Goal: Register for event/course

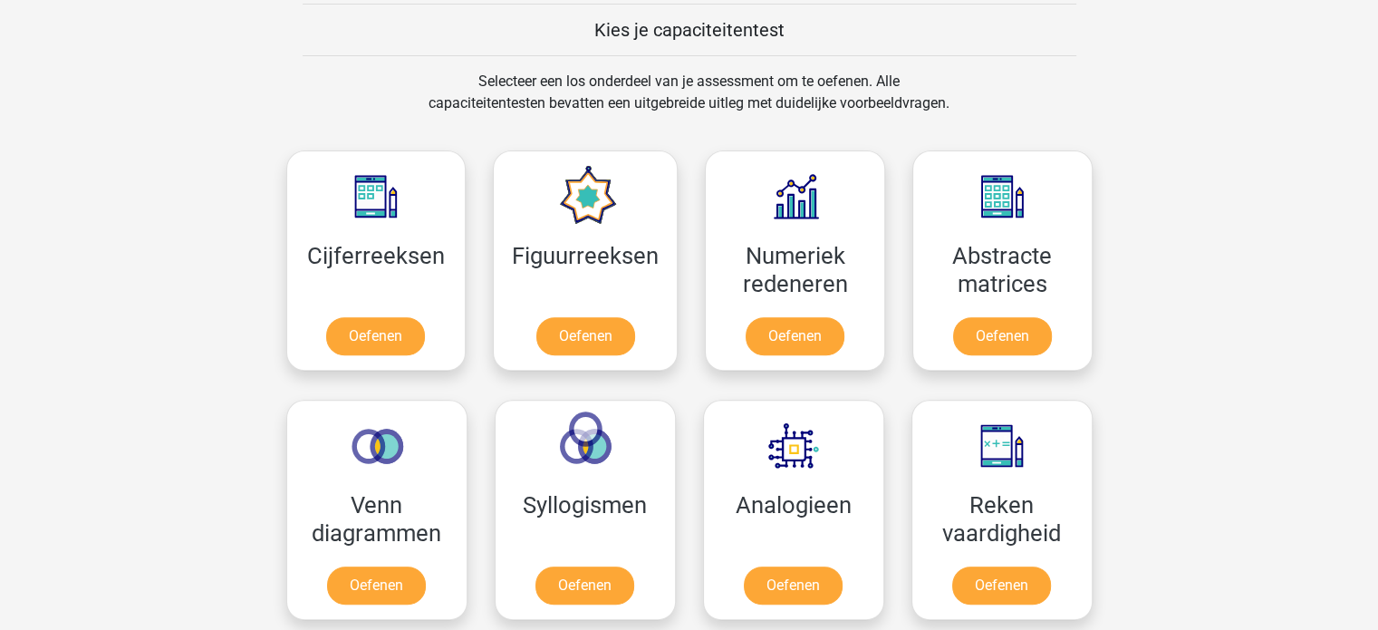
scroll to position [700, 0]
click at [587, 335] on link "Oefenen" at bounding box center [585, 340] width 103 height 40
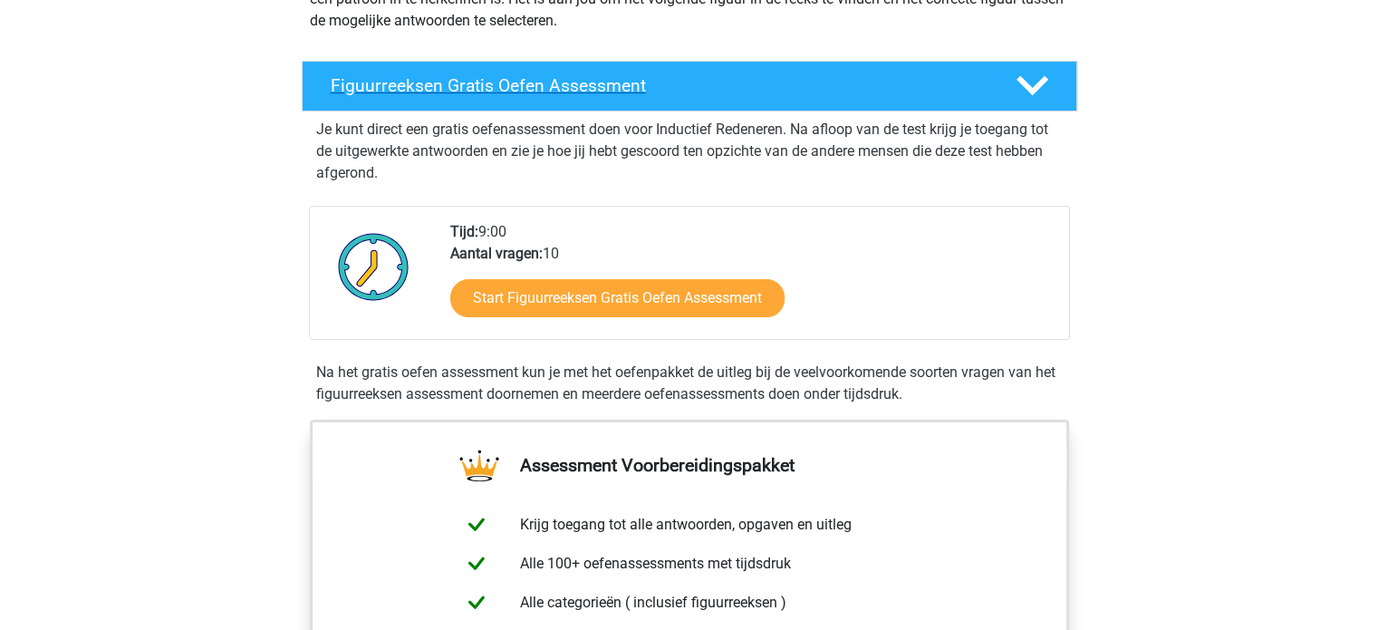
scroll to position [261, 0]
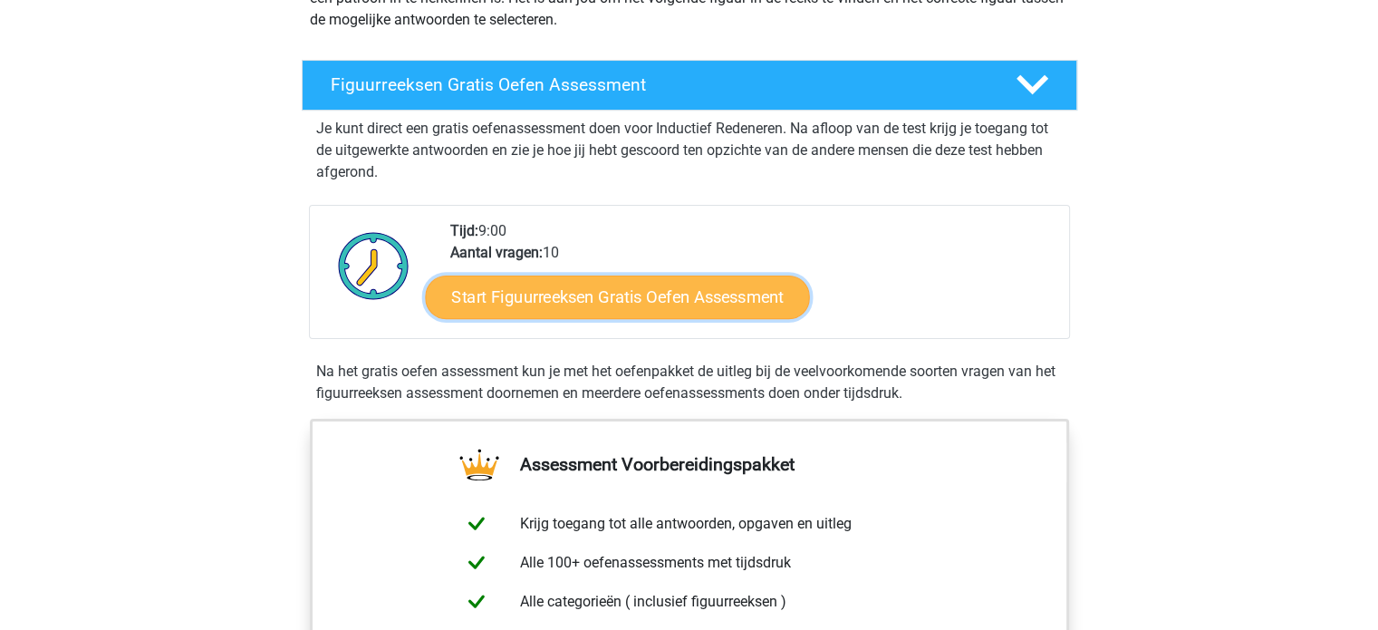
click at [677, 293] on link "Start Figuurreeksen Gratis Oefen Assessment" at bounding box center [617, 296] width 384 height 43
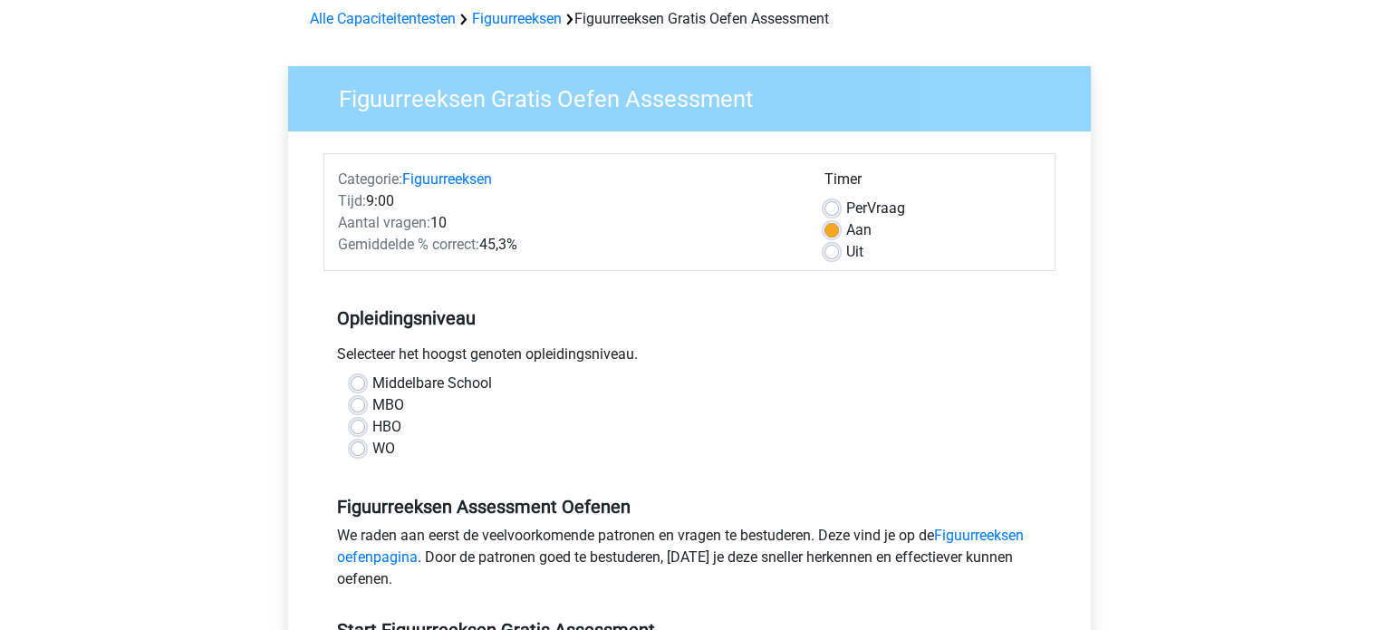
scroll to position [83, 0]
click at [372, 449] on label "WO" at bounding box center [383, 448] width 23 height 22
click at [359, 449] on input "WO" at bounding box center [358, 446] width 14 height 18
radio input "true"
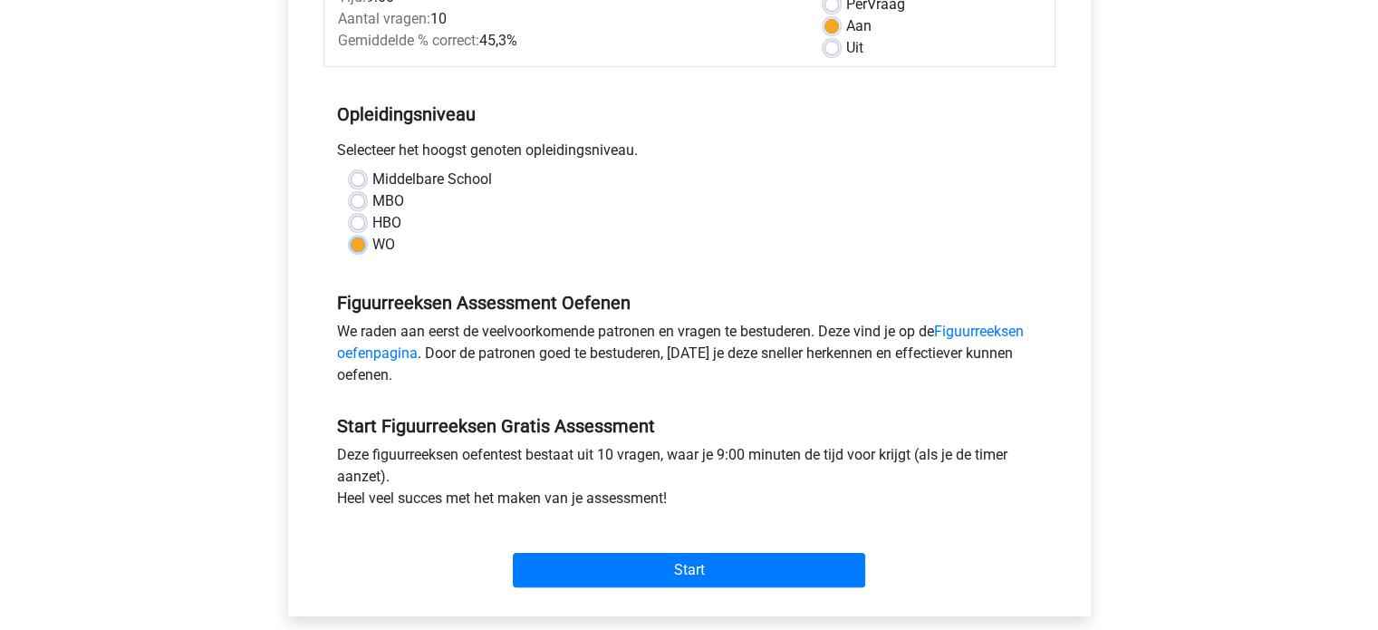
scroll to position [254, 0]
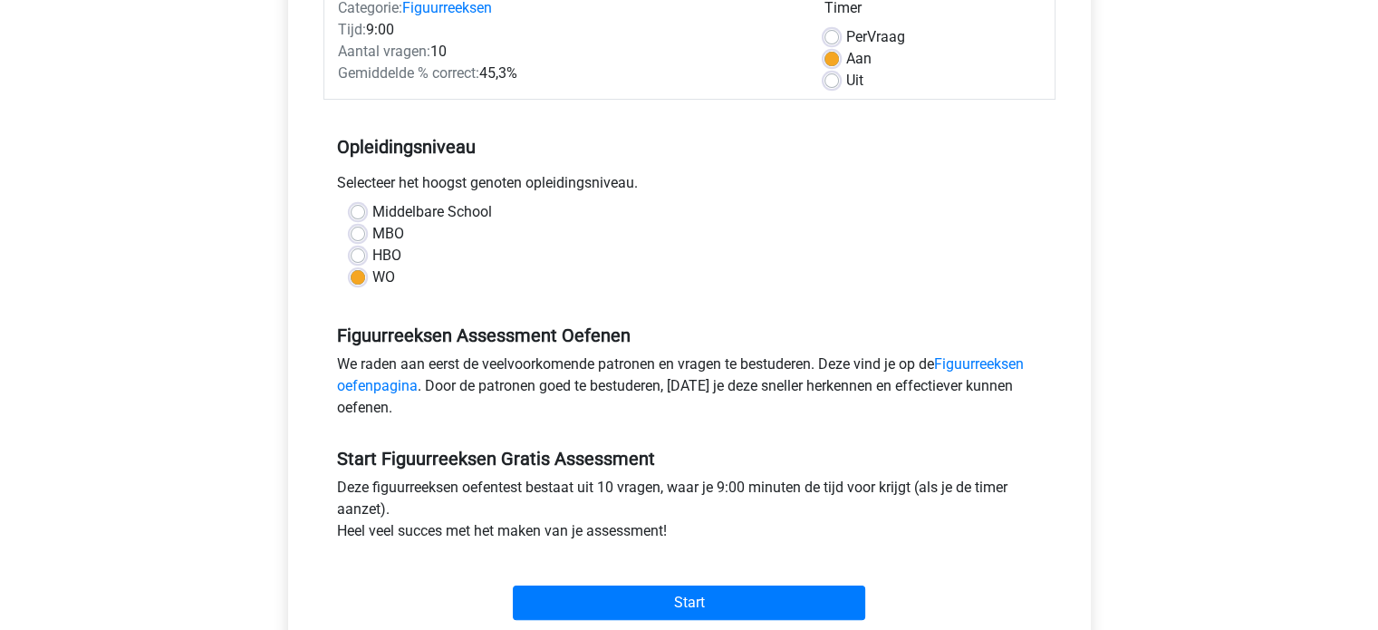
click at [372, 258] on label "HBO" at bounding box center [386, 256] width 29 height 22
click at [354, 258] on input "HBO" at bounding box center [358, 254] width 14 height 18
radio input "true"
click at [362, 285] on div "WO" at bounding box center [690, 277] width 678 height 22
click at [372, 279] on label "WO" at bounding box center [383, 277] width 23 height 22
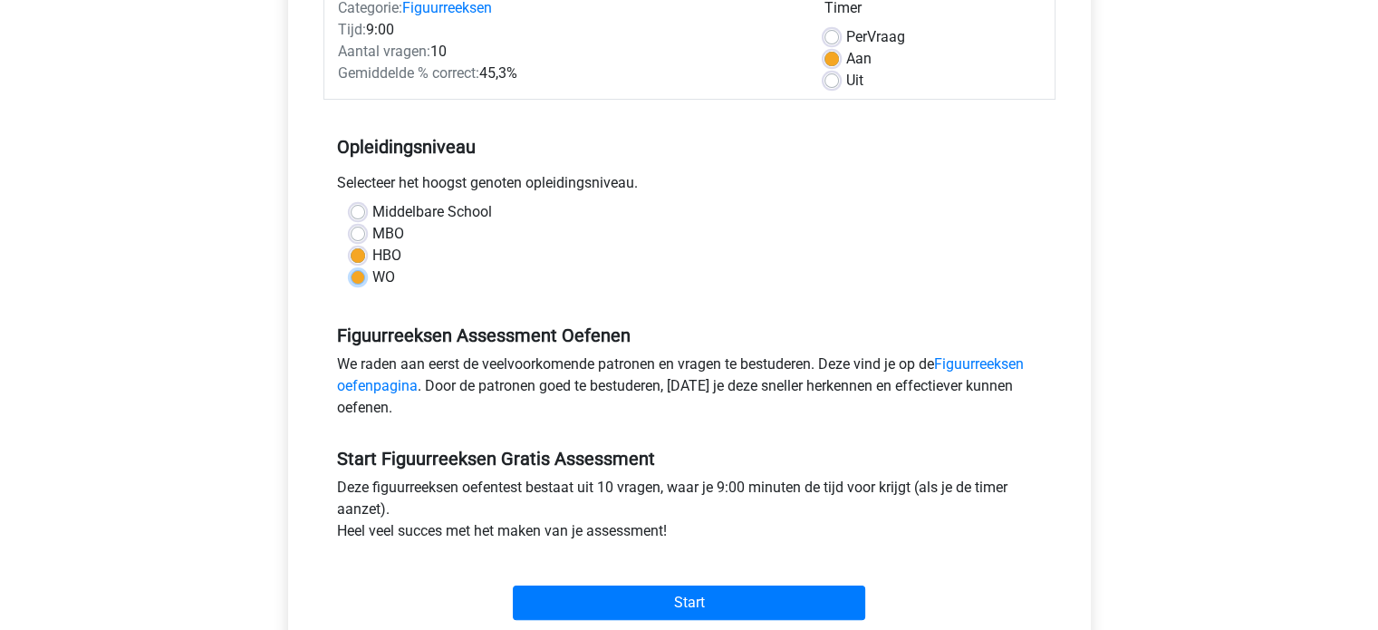
click at [359, 279] on input "WO" at bounding box center [358, 275] width 14 height 18
radio input "true"
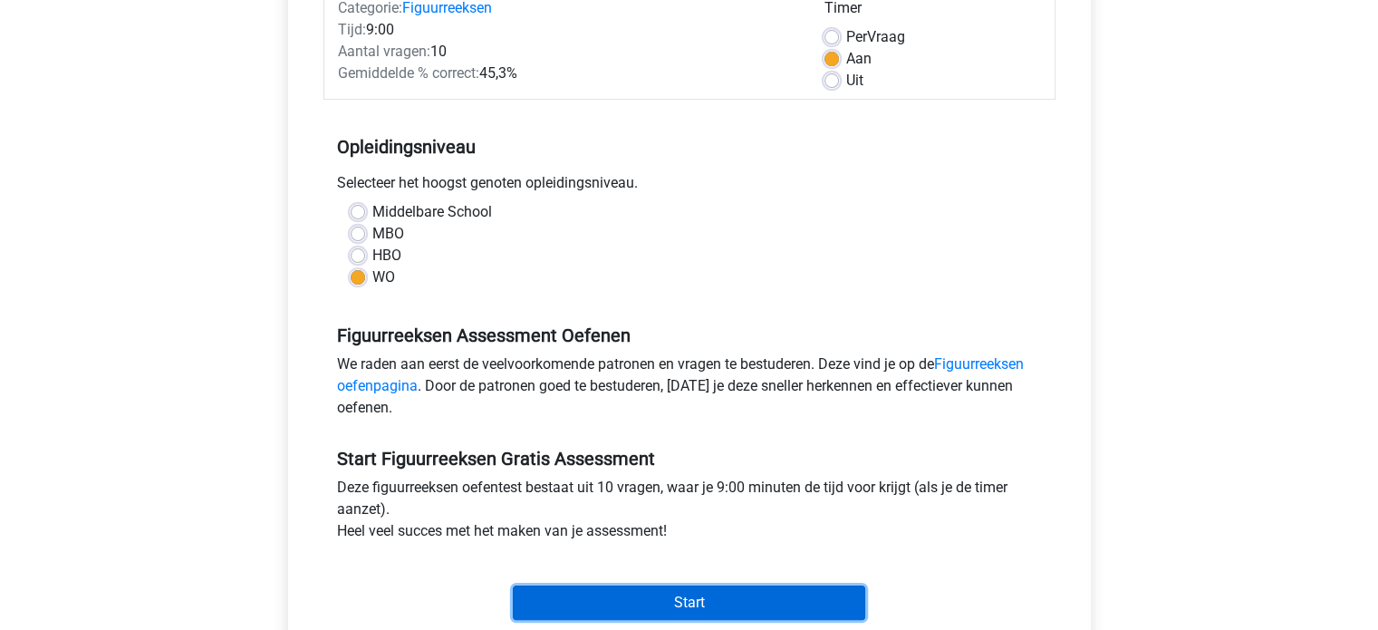
click at [677, 596] on input "Start" at bounding box center [689, 602] width 353 height 34
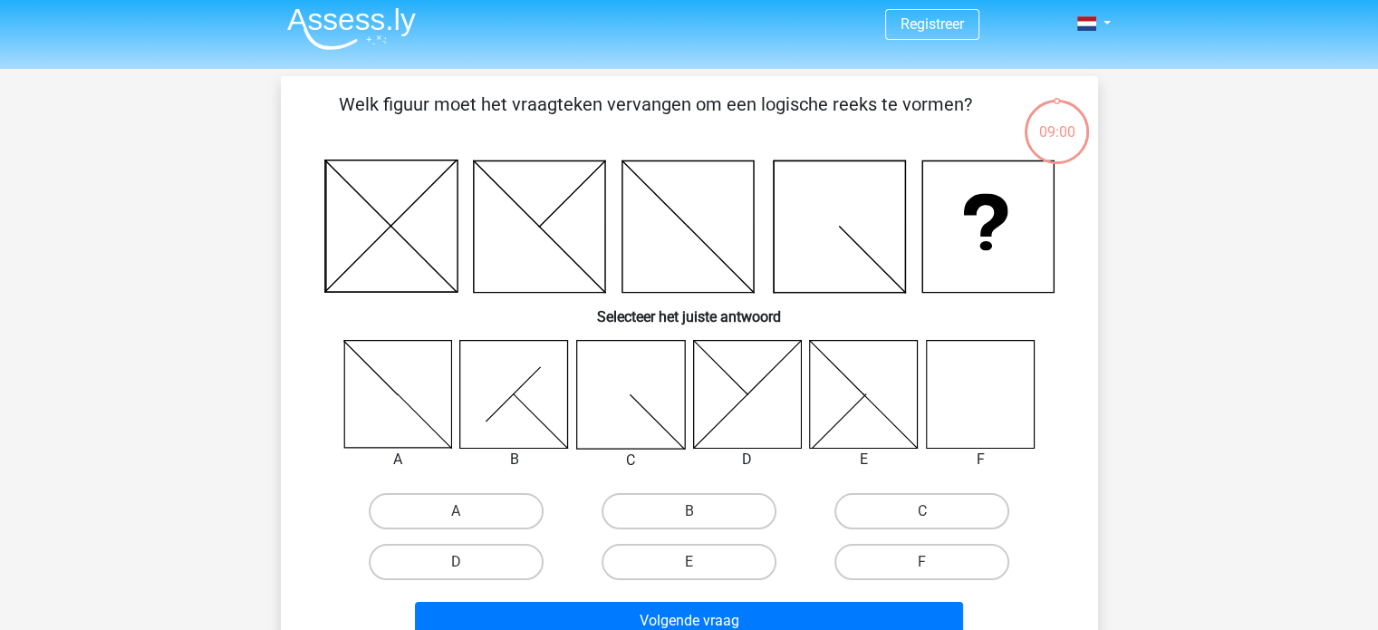
scroll to position [11, 0]
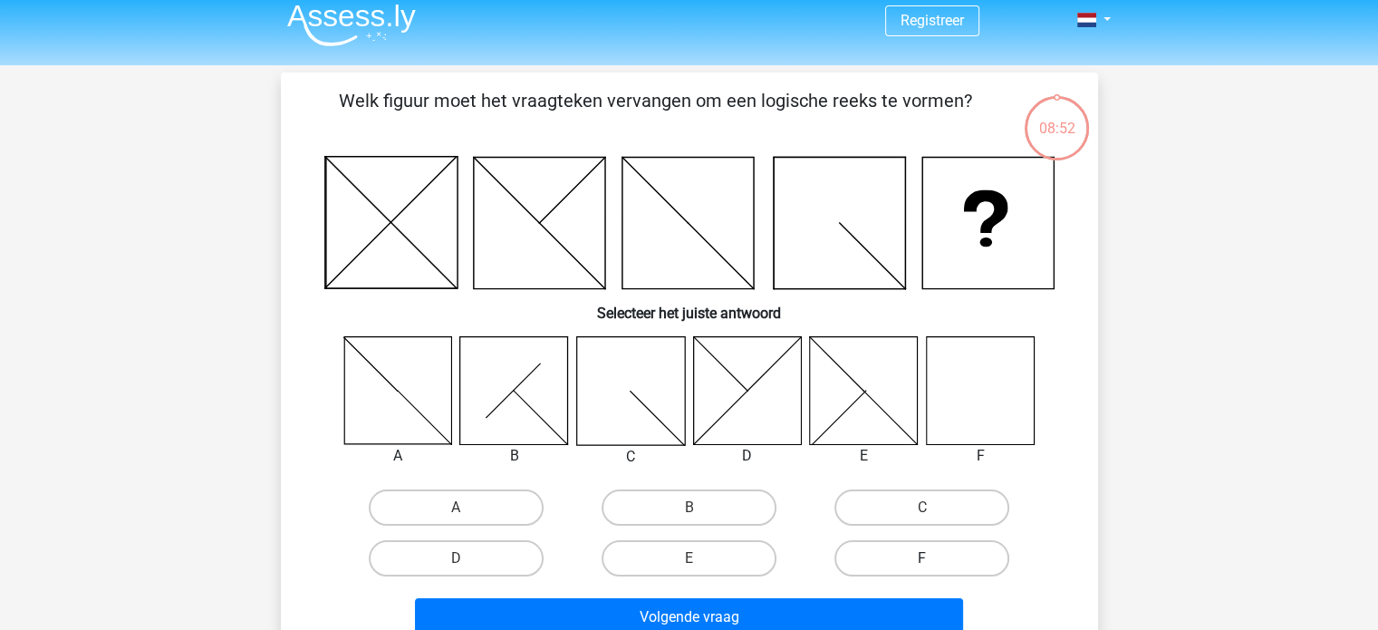
click at [905, 545] on label "F" at bounding box center [922, 558] width 175 height 36
click at [922, 558] on input "F" at bounding box center [928, 564] width 12 height 12
radio input "true"
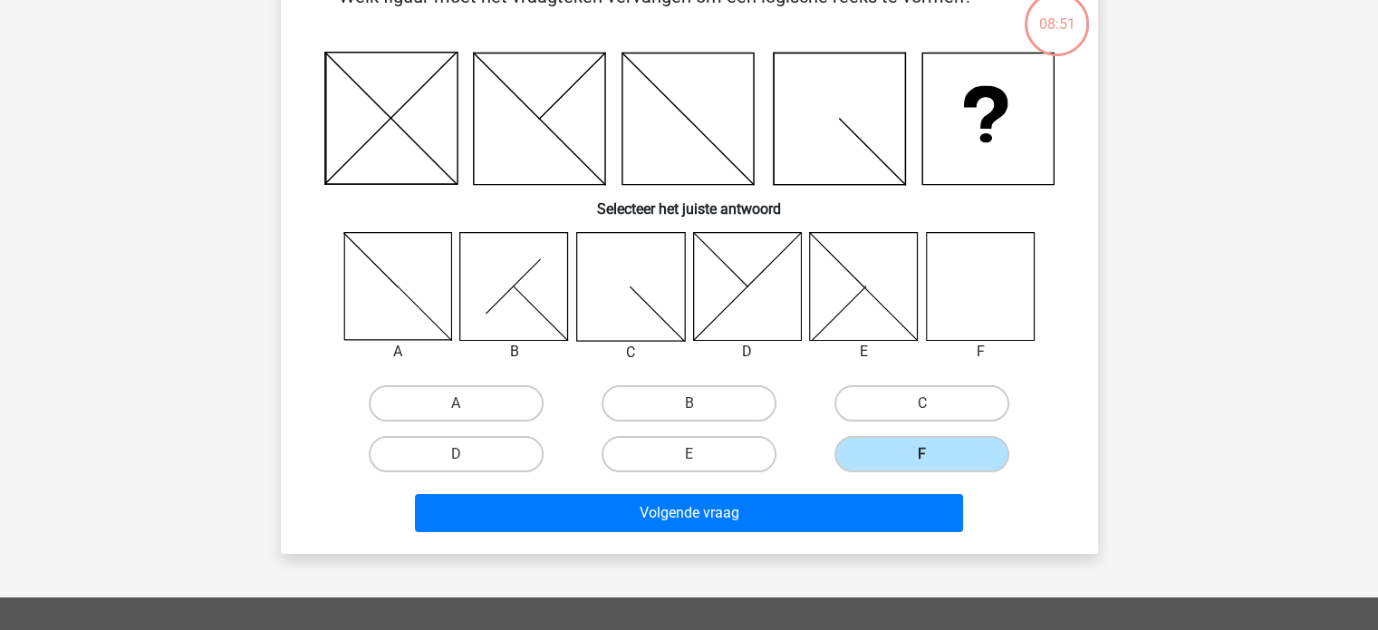
scroll to position [116, 0]
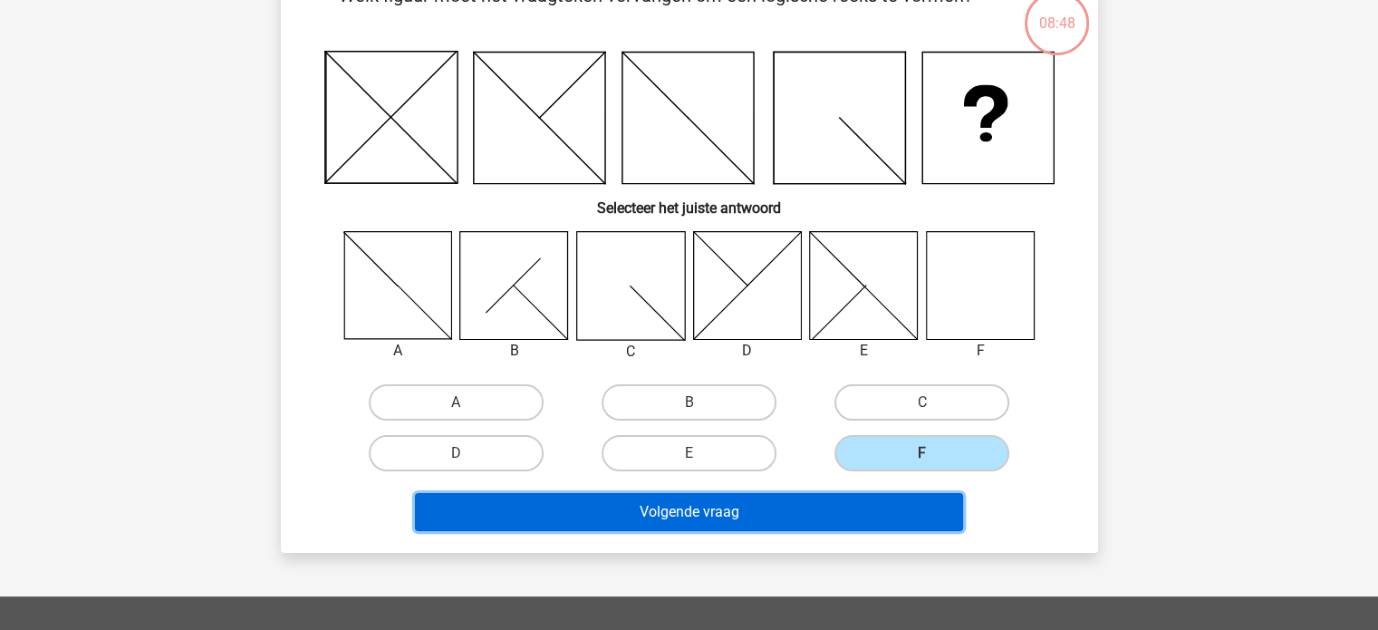
click at [841, 515] on button "Volgende vraag" at bounding box center [689, 512] width 548 height 38
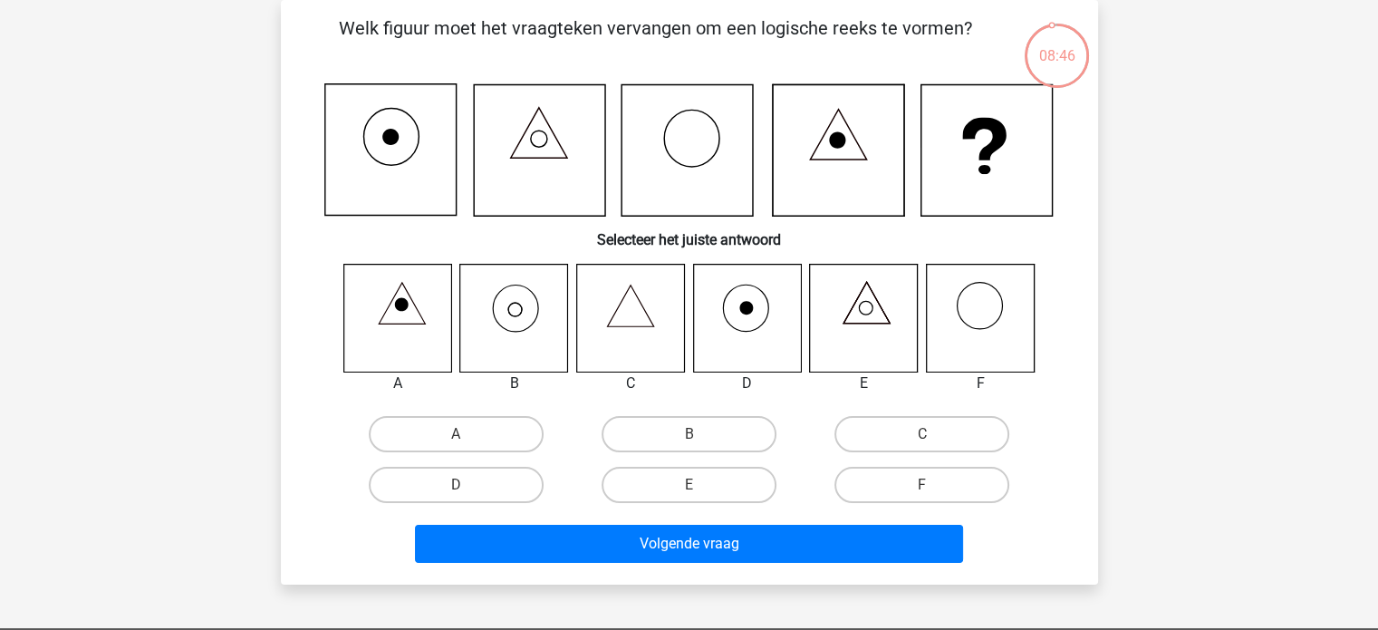
scroll to position [0, 0]
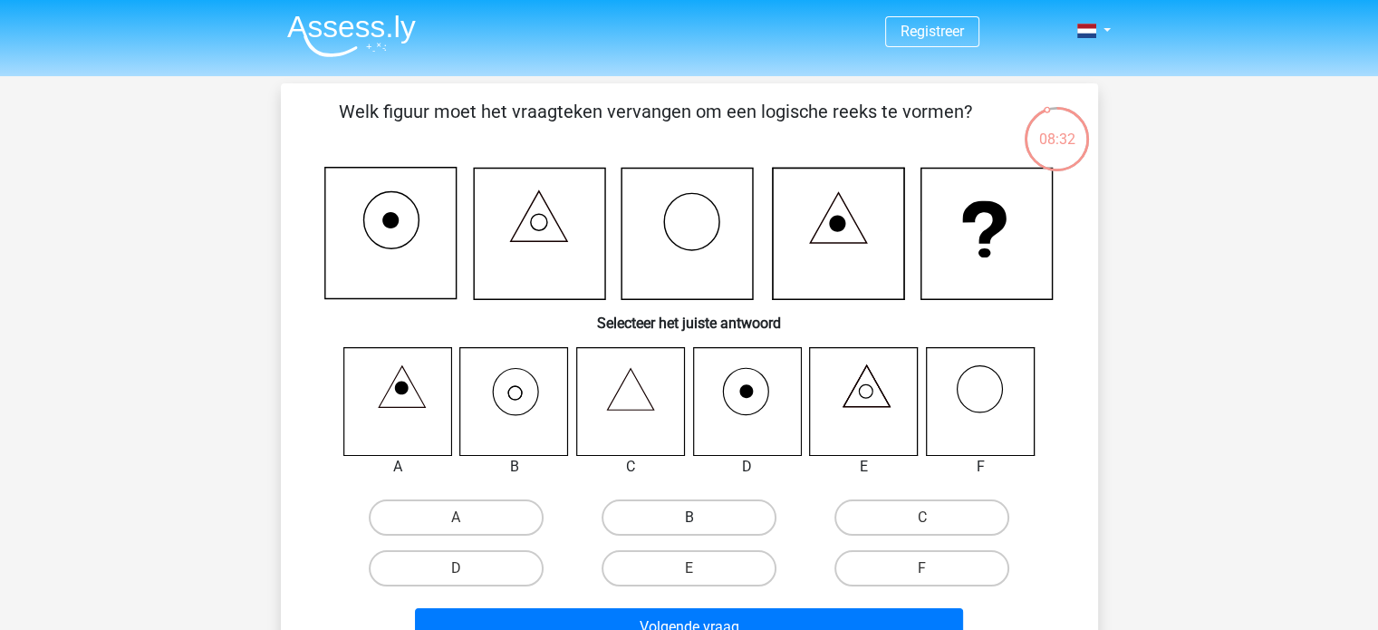
click at [688, 514] on label "B" at bounding box center [689, 517] width 175 height 36
click at [689, 517] on input "B" at bounding box center [695, 523] width 12 height 12
radio input "true"
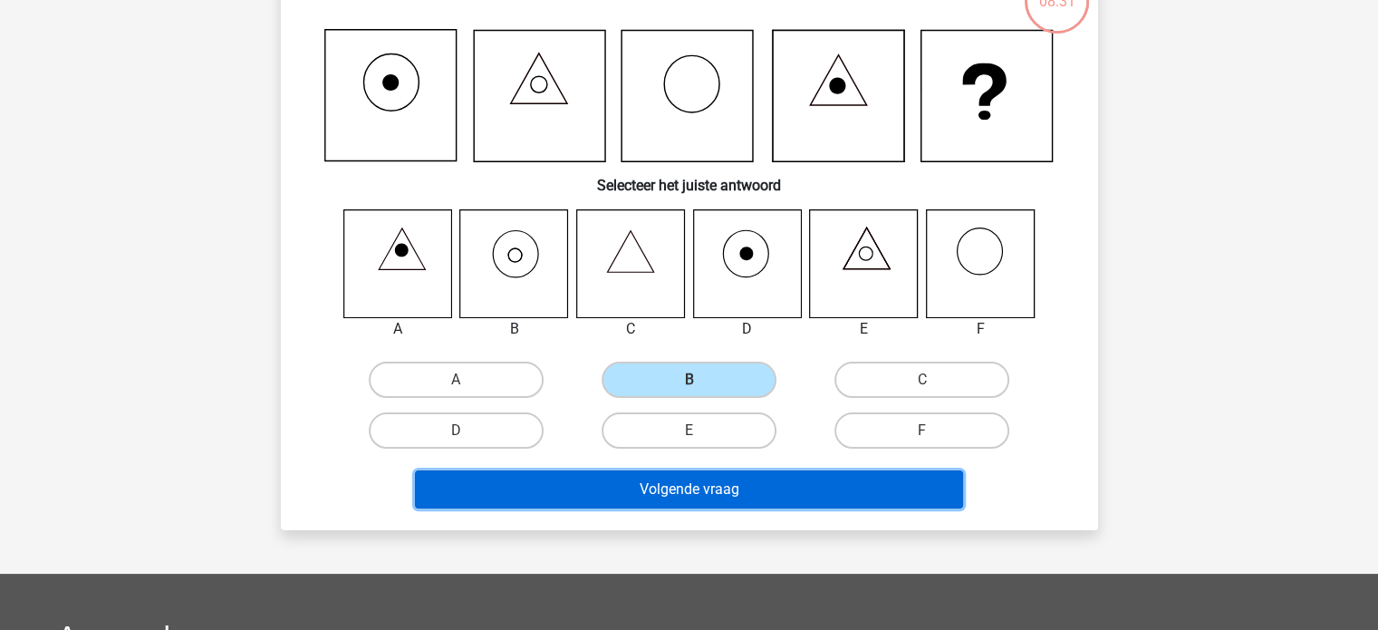
click at [677, 489] on button "Volgende vraag" at bounding box center [689, 489] width 548 height 38
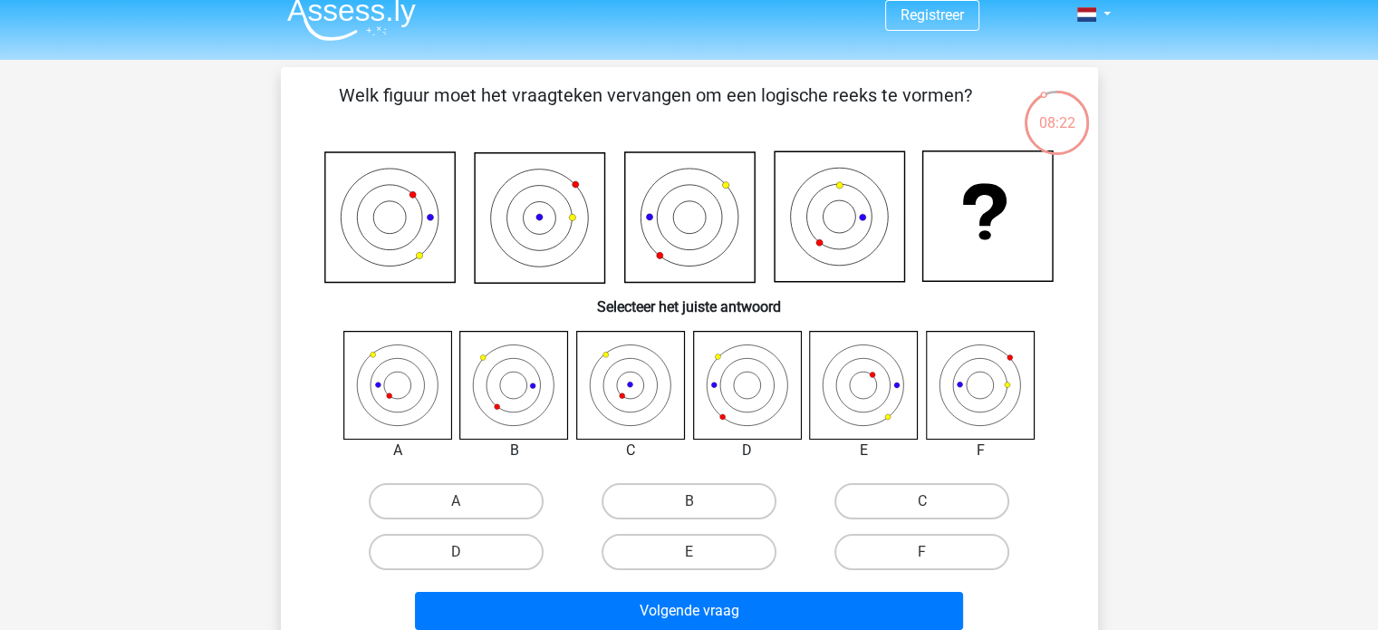
scroll to position [12, 0]
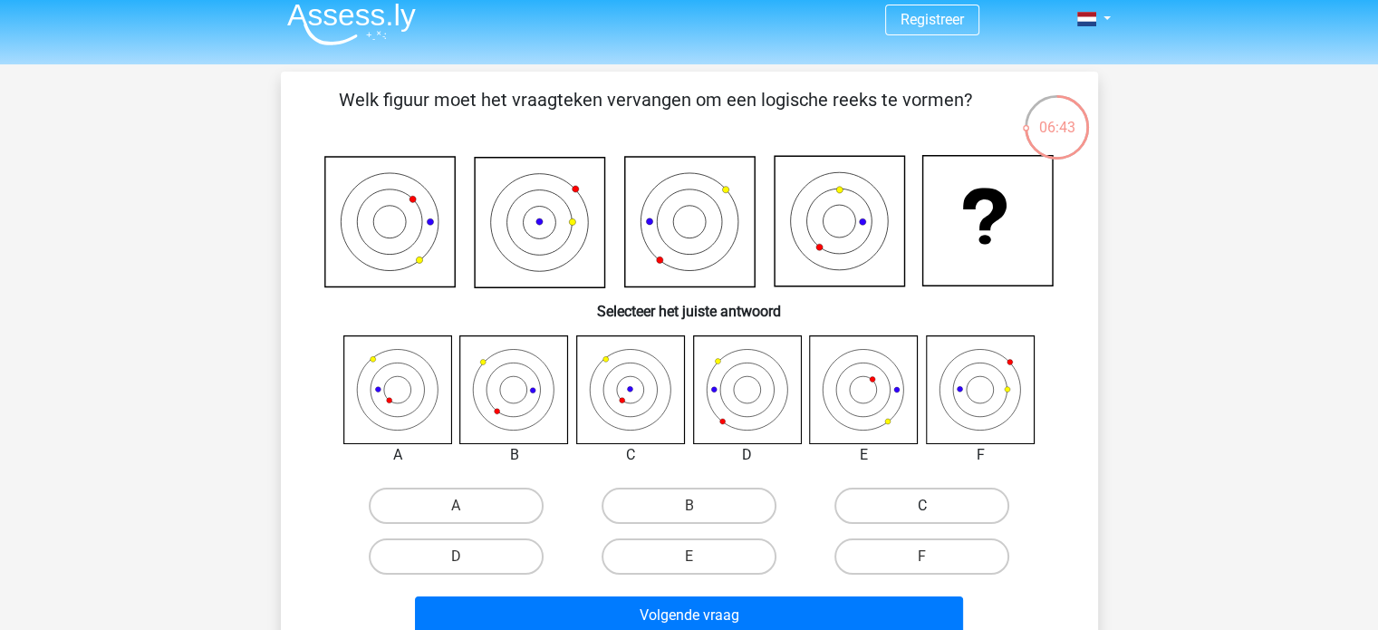
click at [903, 502] on label "C" at bounding box center [922, 506] width 175 height 36
click at [922, 506] on input "C" at bounding box center [928, 512] width 12 height 12
radio input "true"
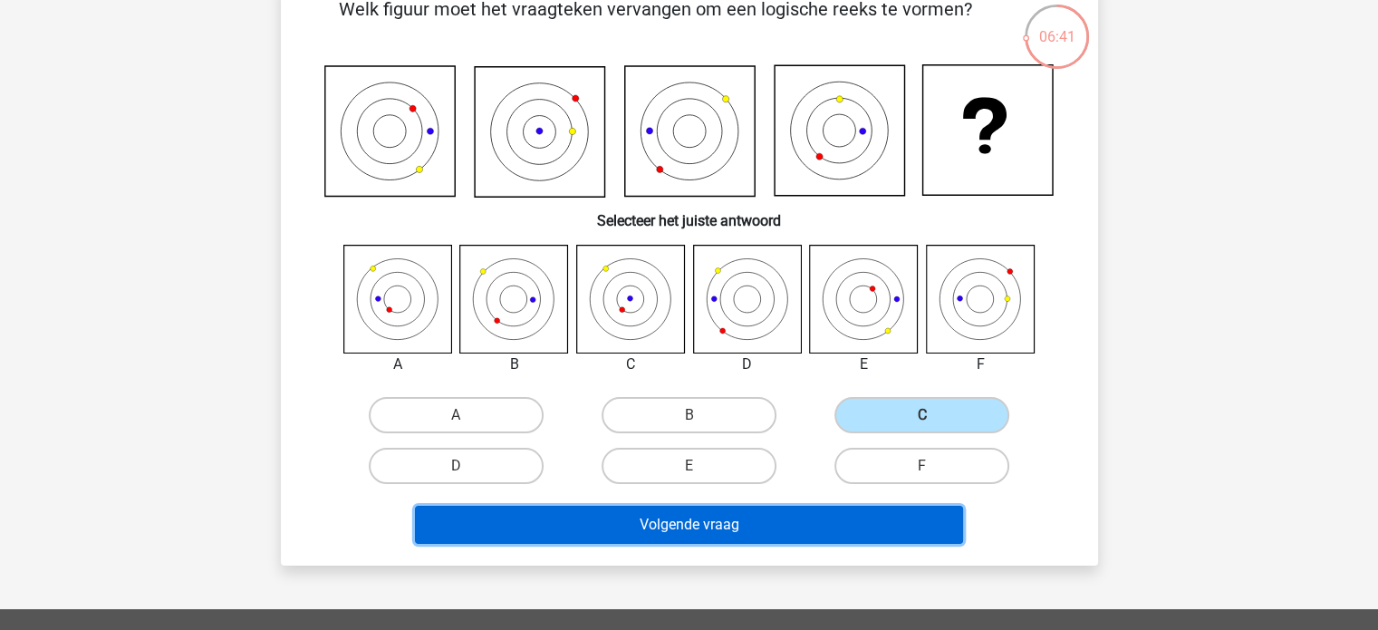
click at [761, 514] on button "Volgende vraag" at bounding box center [689, 525] width 548 height 38
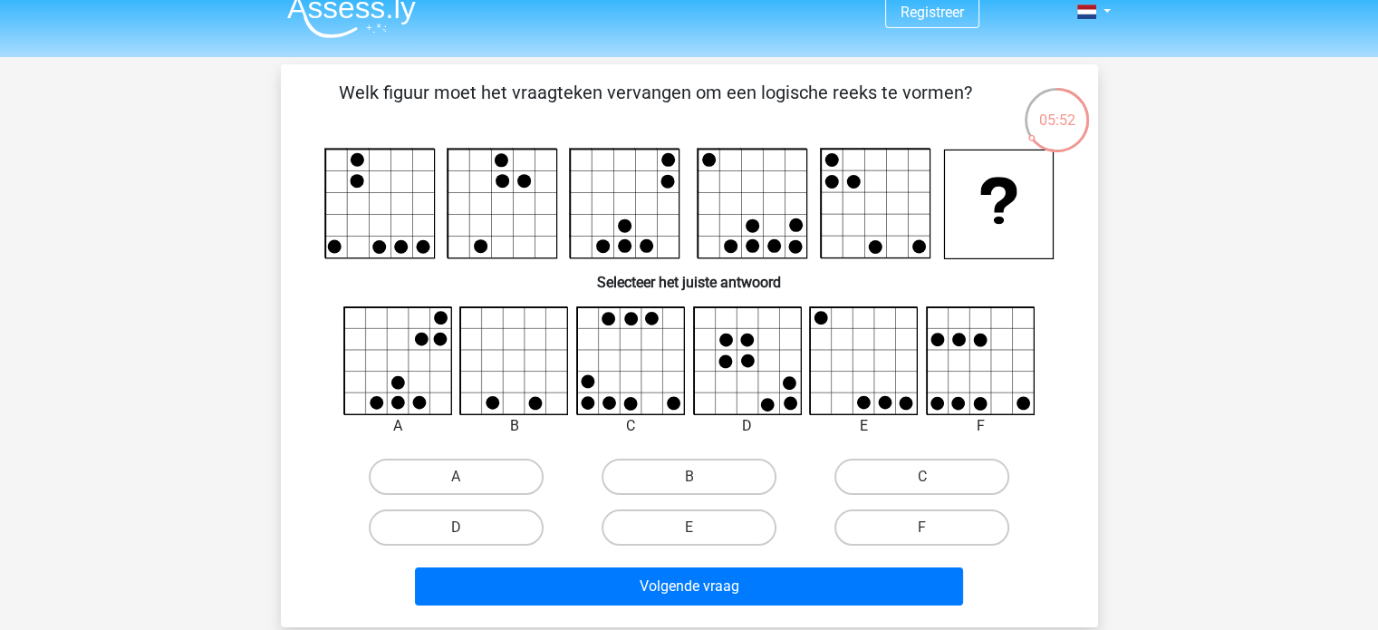
scroll to position [14, 0]
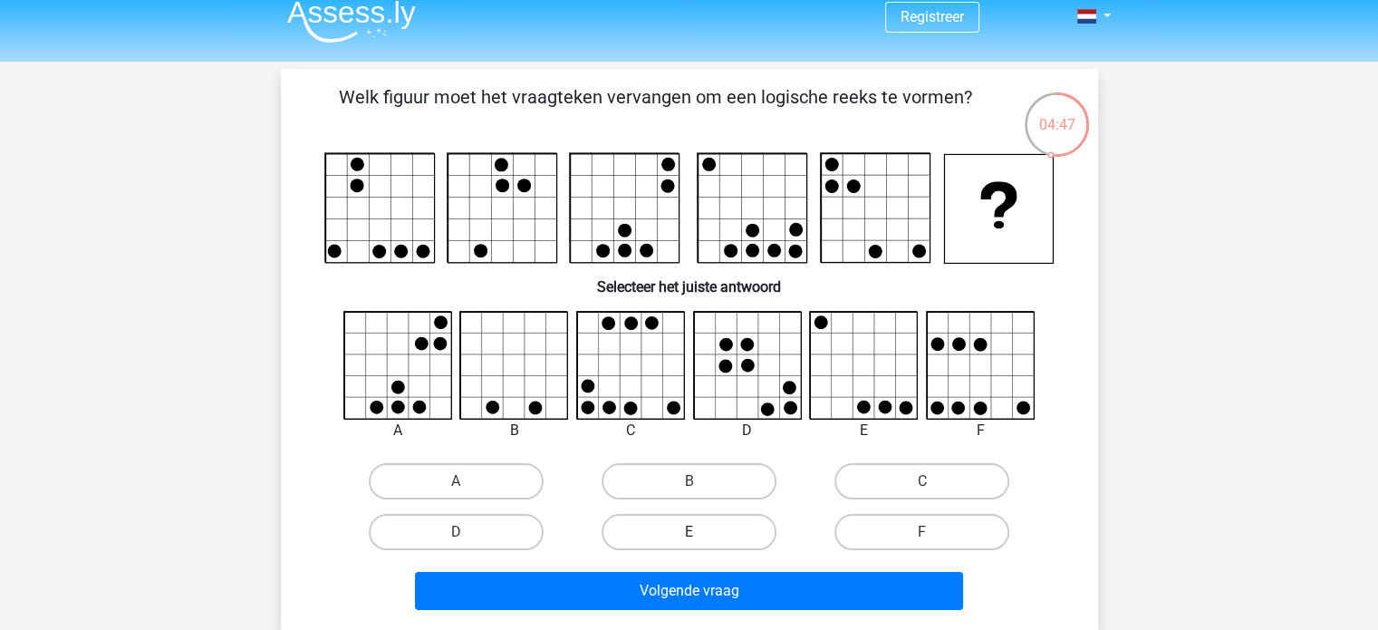
click at [698, 525] on label "E" at bounding box center [689, 532] width 175 height 36
click at [698, 532] on input "E" at bounding box center [695, 538] width 12 height 12
radio input "true"
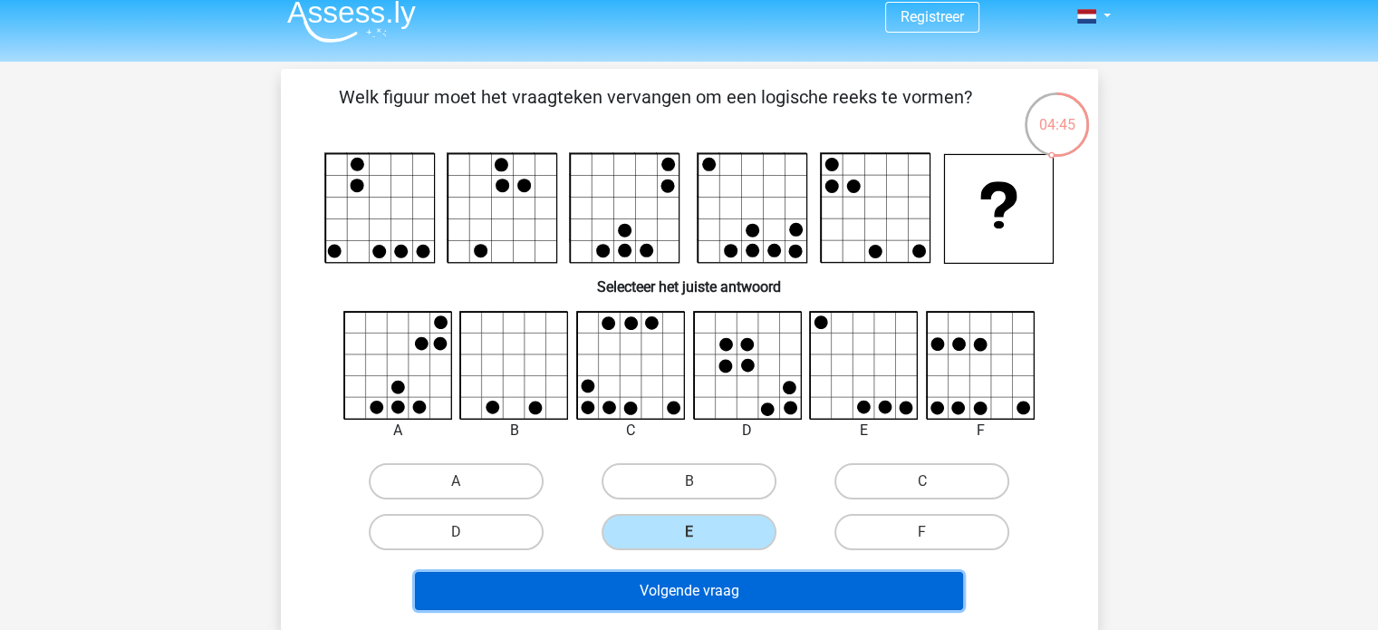
click at [760, 587] on button "Volgende vraag" at bounding box center [689, 591] width 548 height 38
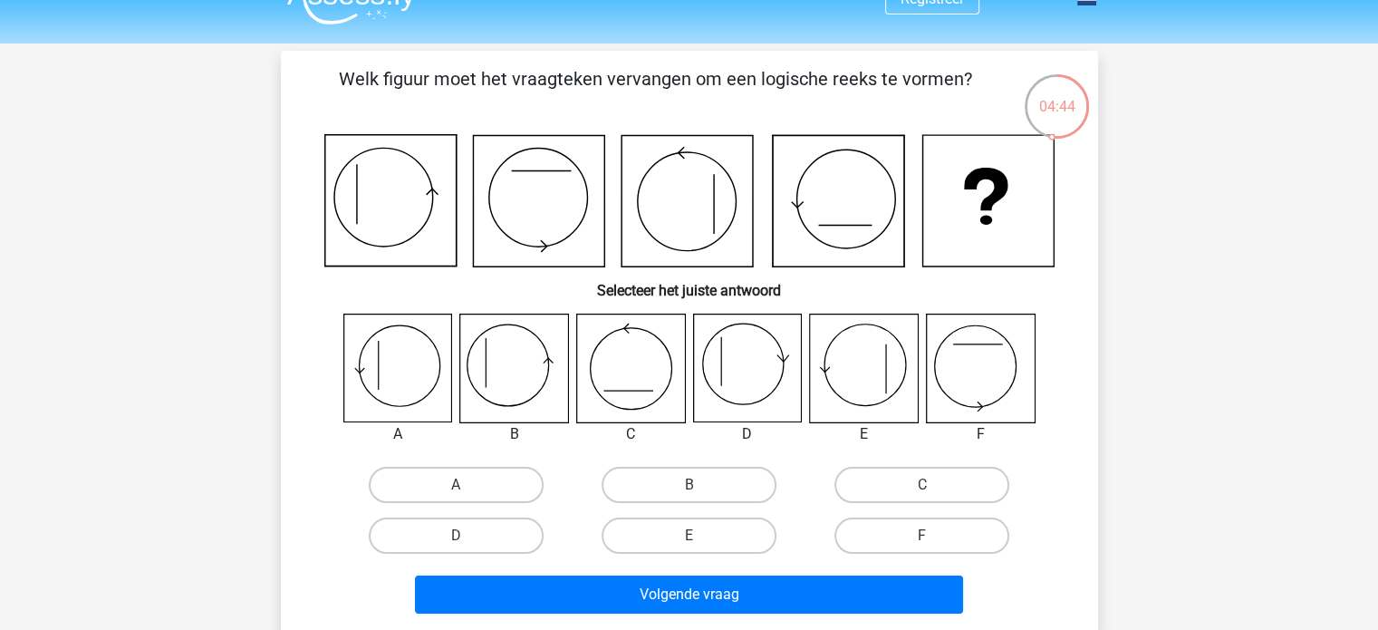
scroll to position [32, 0]
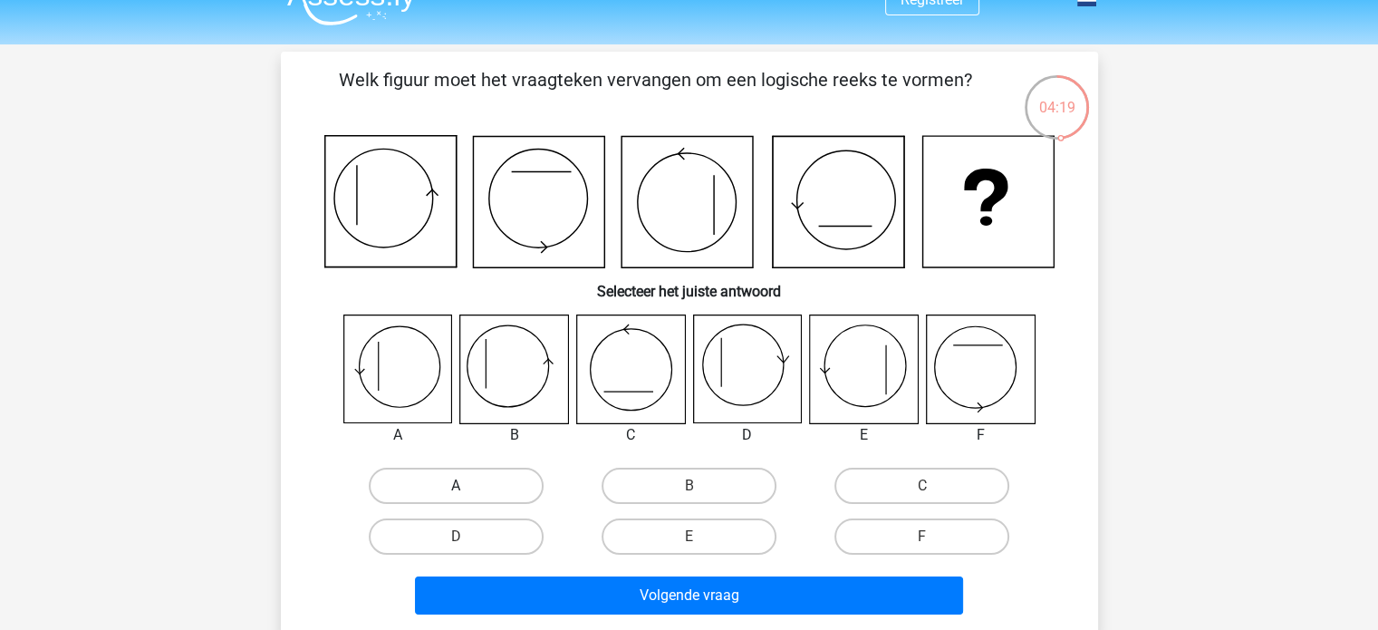
click at [446, 492] on label "A" at bounding box center [456, 486] width 175 height 36
click at [456, 492] on input "A" at bounding box center [462, 492] width 12 height 12
radio input "true"
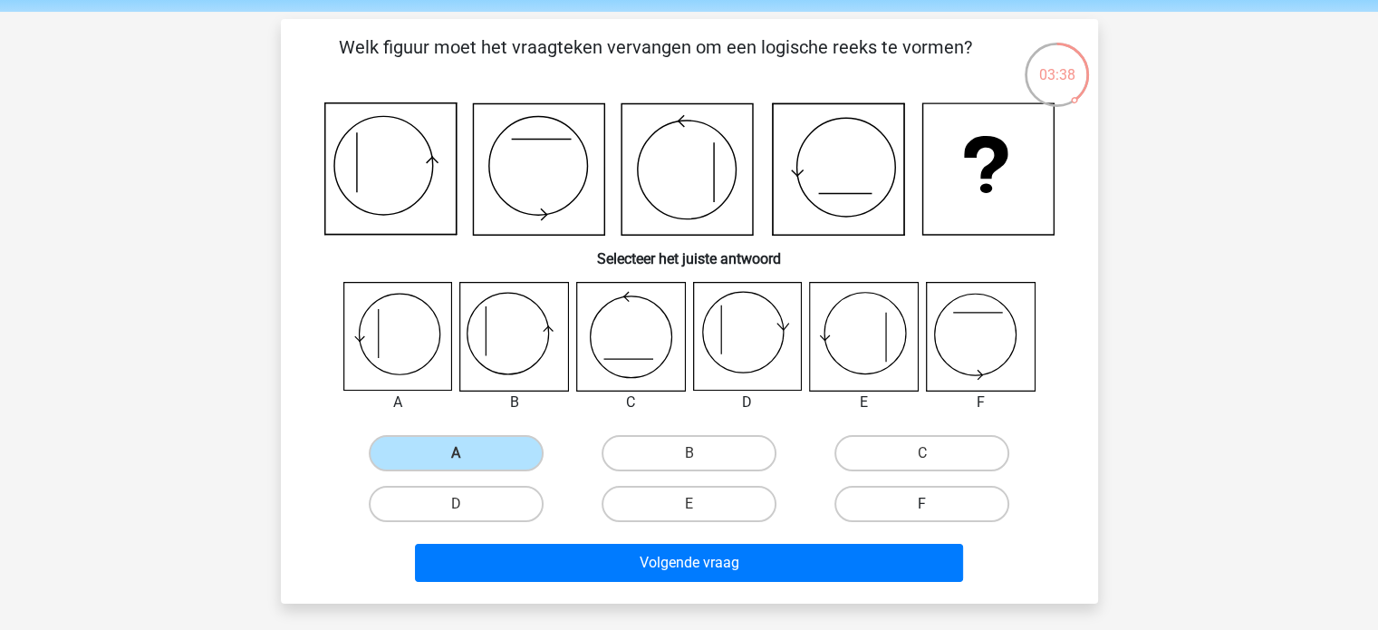
scroll to position [65, 0]
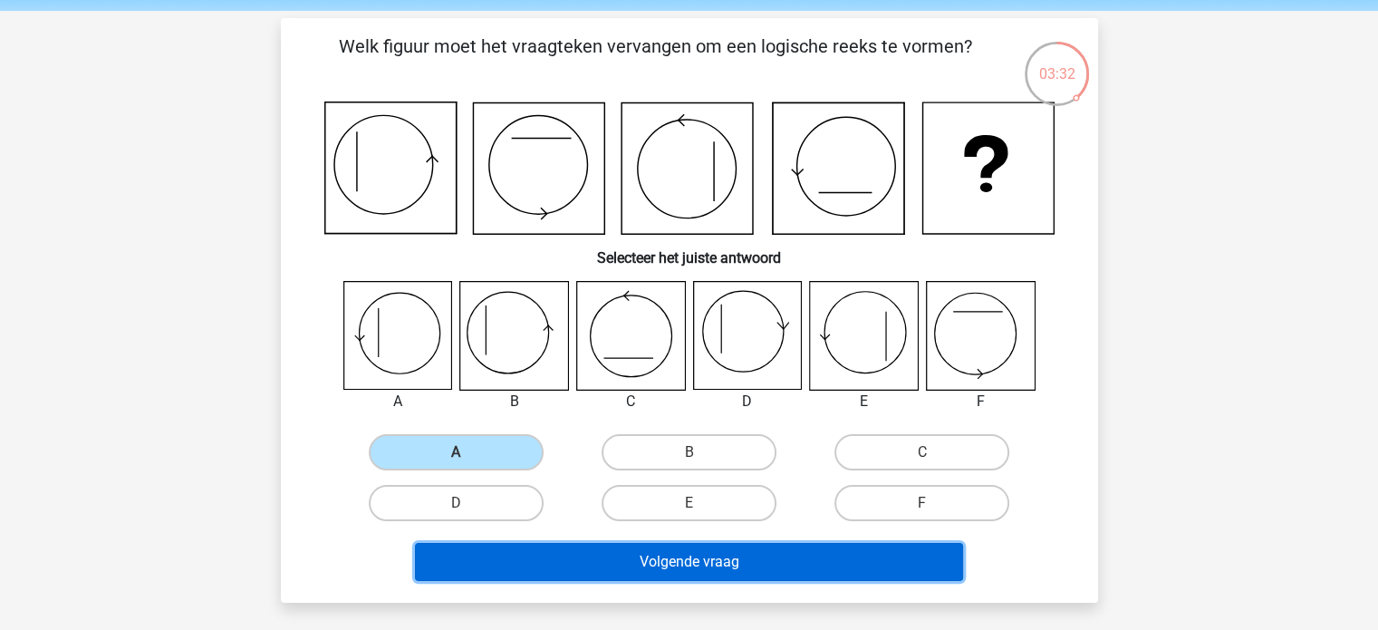
click at [710, 571] on button "Volgende vraag" at bounding box center [689, 562] width 548 height 38
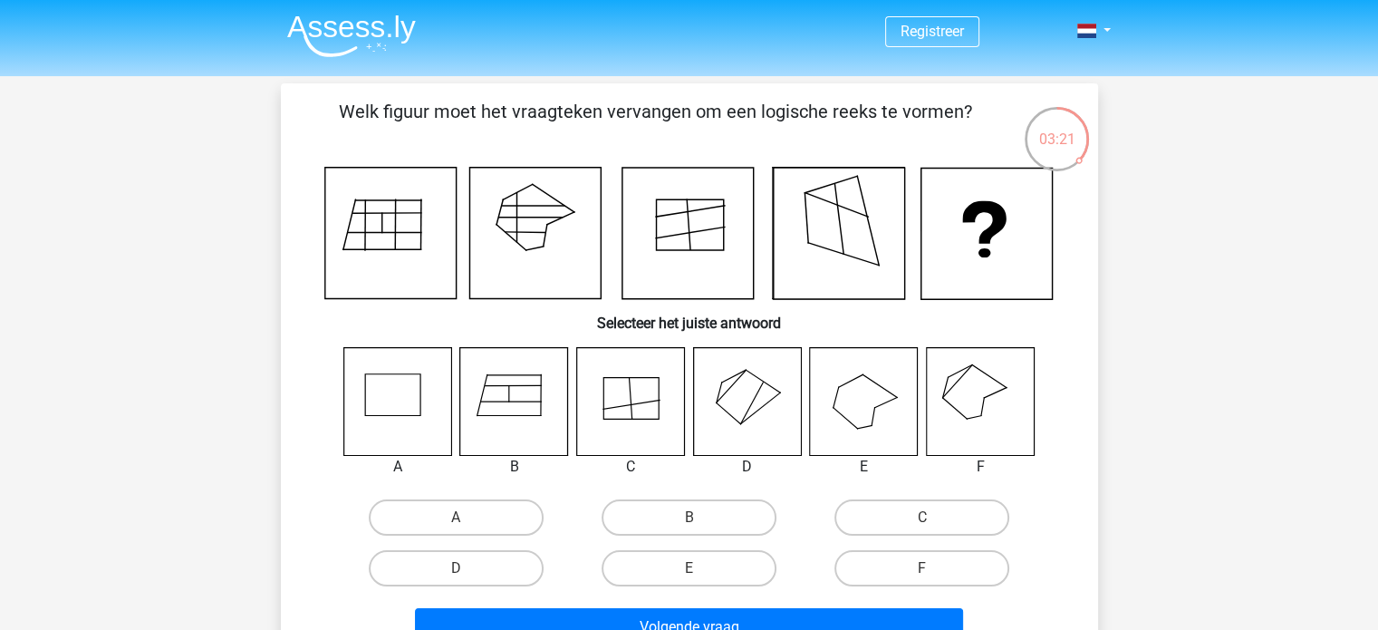
scroll to position [11, 0]
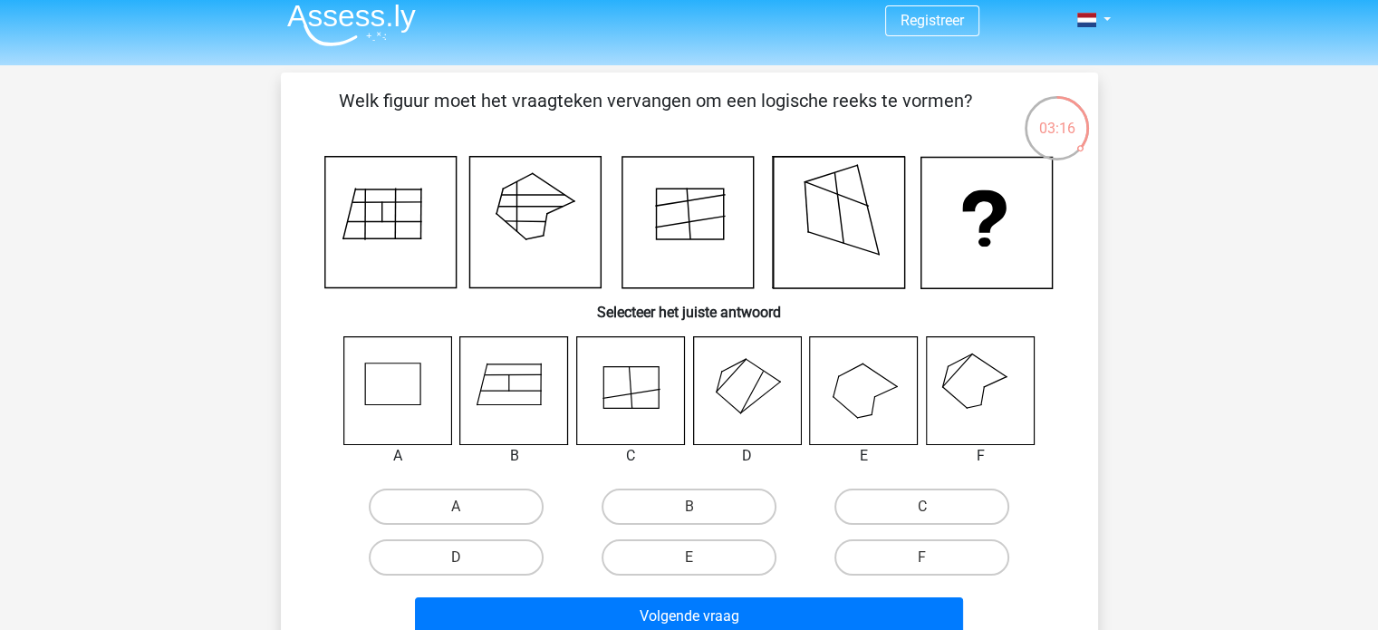
click at [985, 392] on icon at bounding box center [980, 390] width 108 height 108
click at [921, 559] on label "F" at bounding box center [922, 557] width 175 height 36
click at [922, 559] on input "F" at bounding box center [928, 563] width 12 height 12
radio input "true"
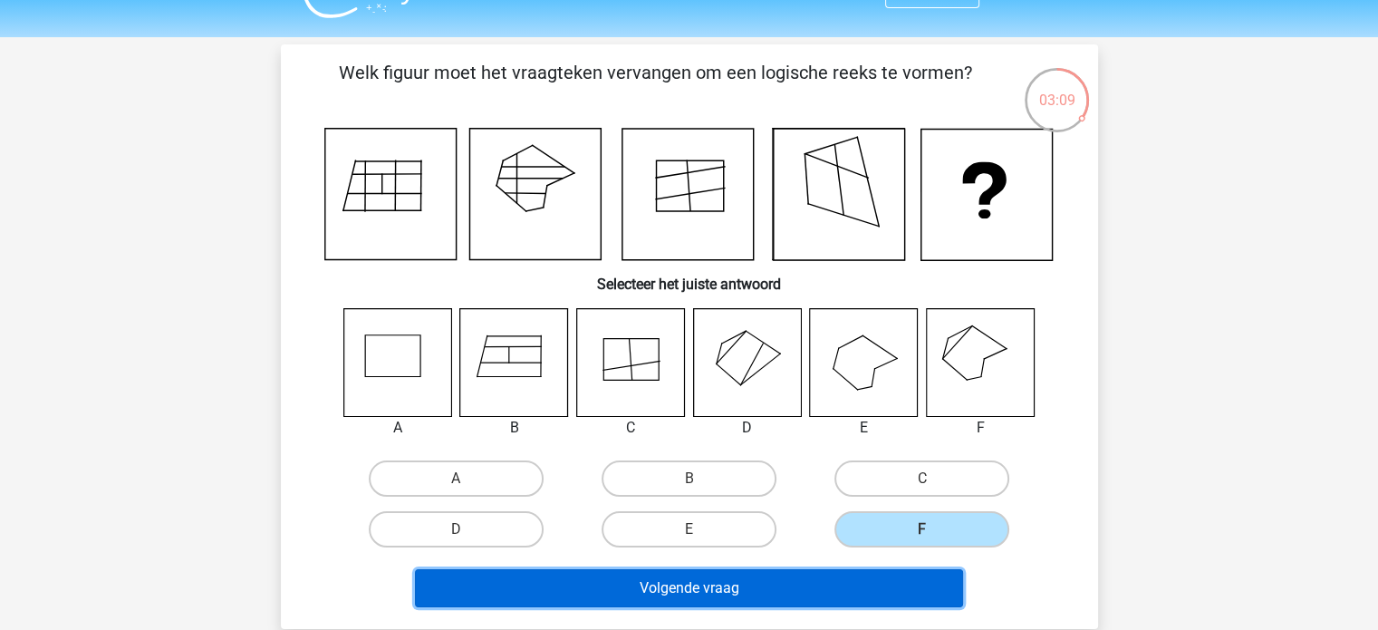
click at [758, 593] on button "Volgende vraag" at bounding box center [689, 588] width 548 height 38
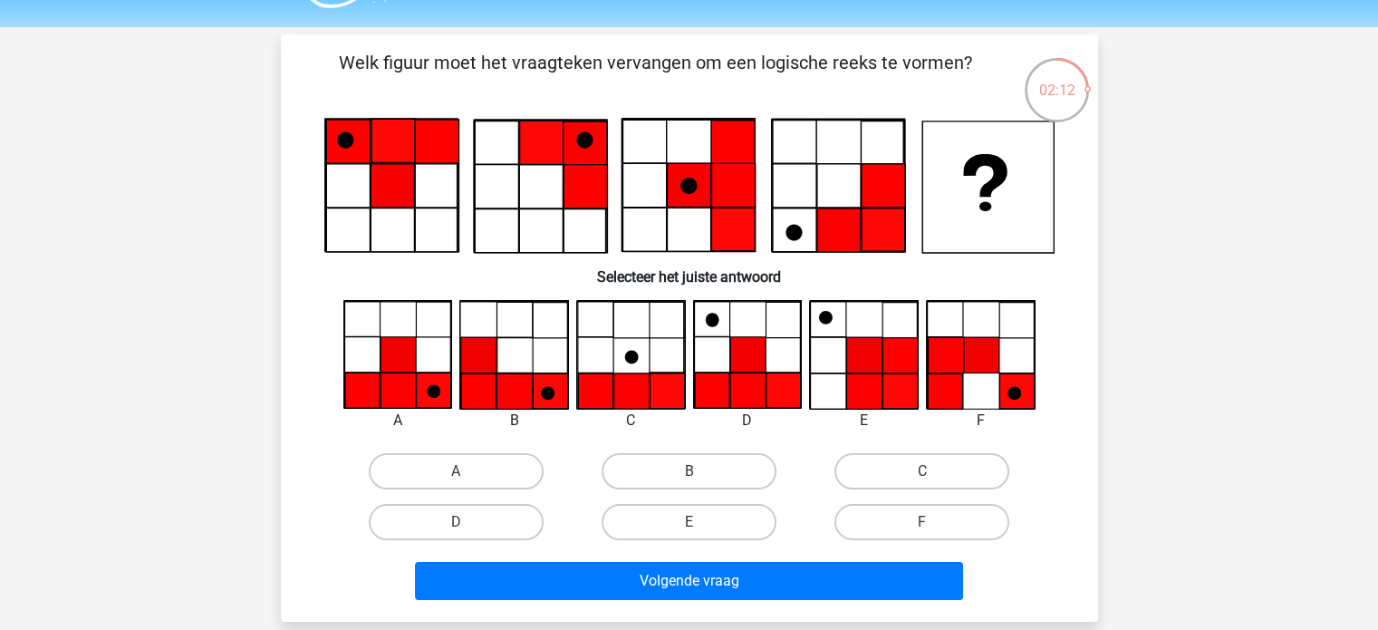
scroll to position [50, 0]
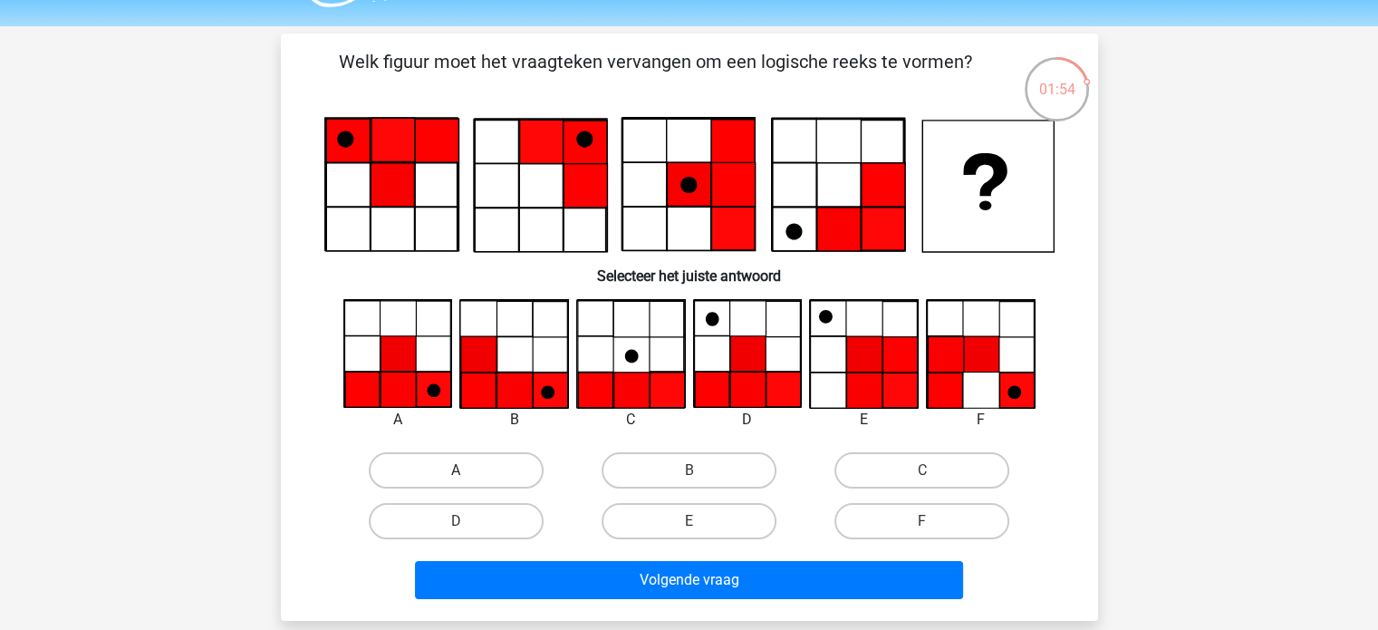
click at [455, 467] on label "A" at bounding box center [456, 470] width 175 height 36
click at [456, 470] on input "A" at bounding box center [462, 476] width 12 height 12
radio input "true"
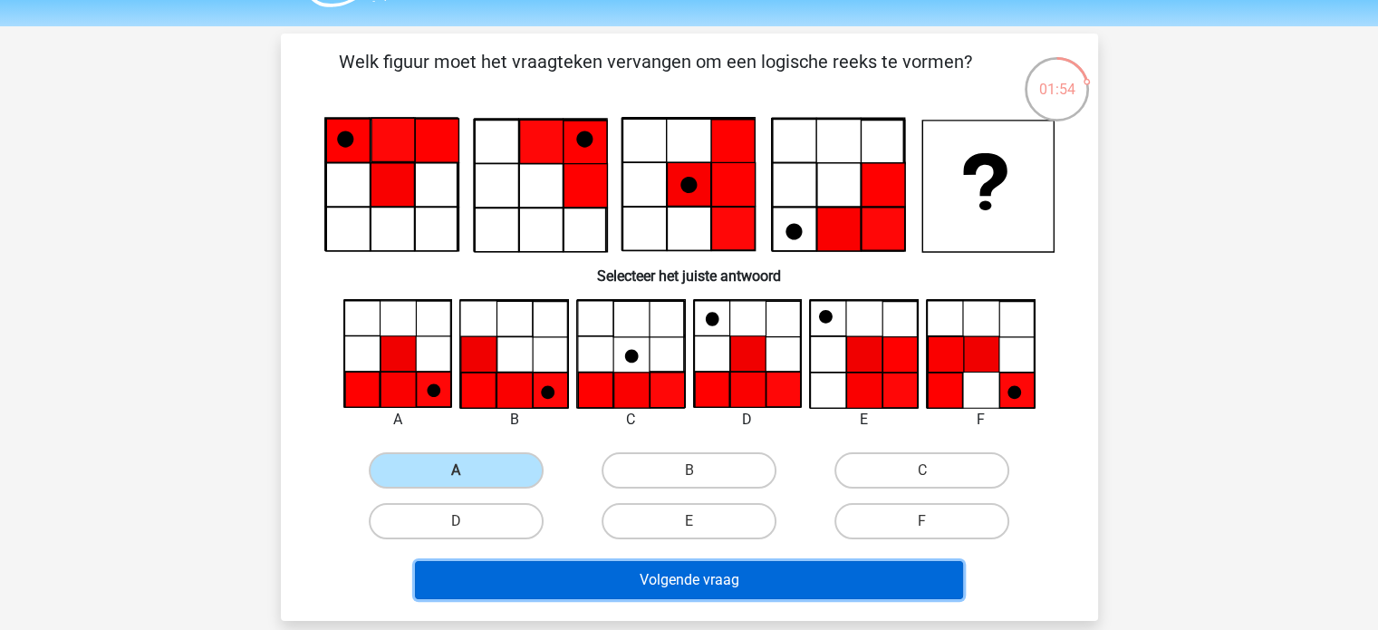
click at [718, 590] on button "Volgende vraag" at bounding box center [689, 580] width 548 height 38
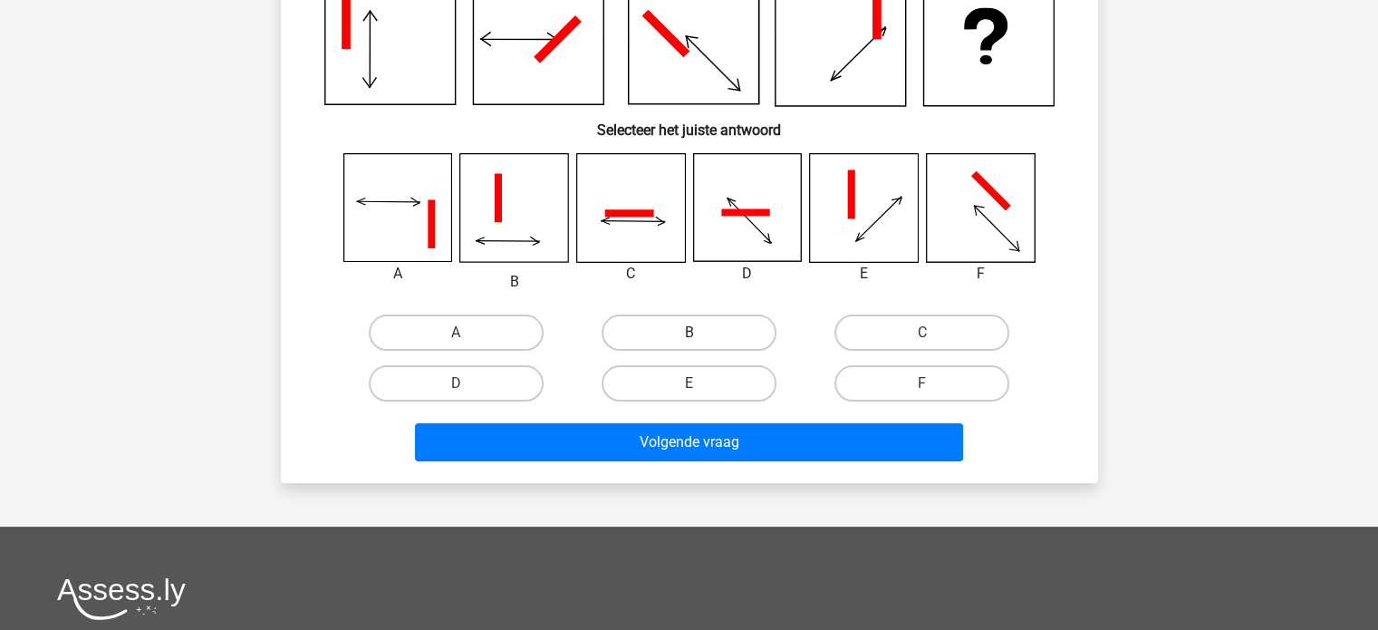
scroll to position [65, 0]
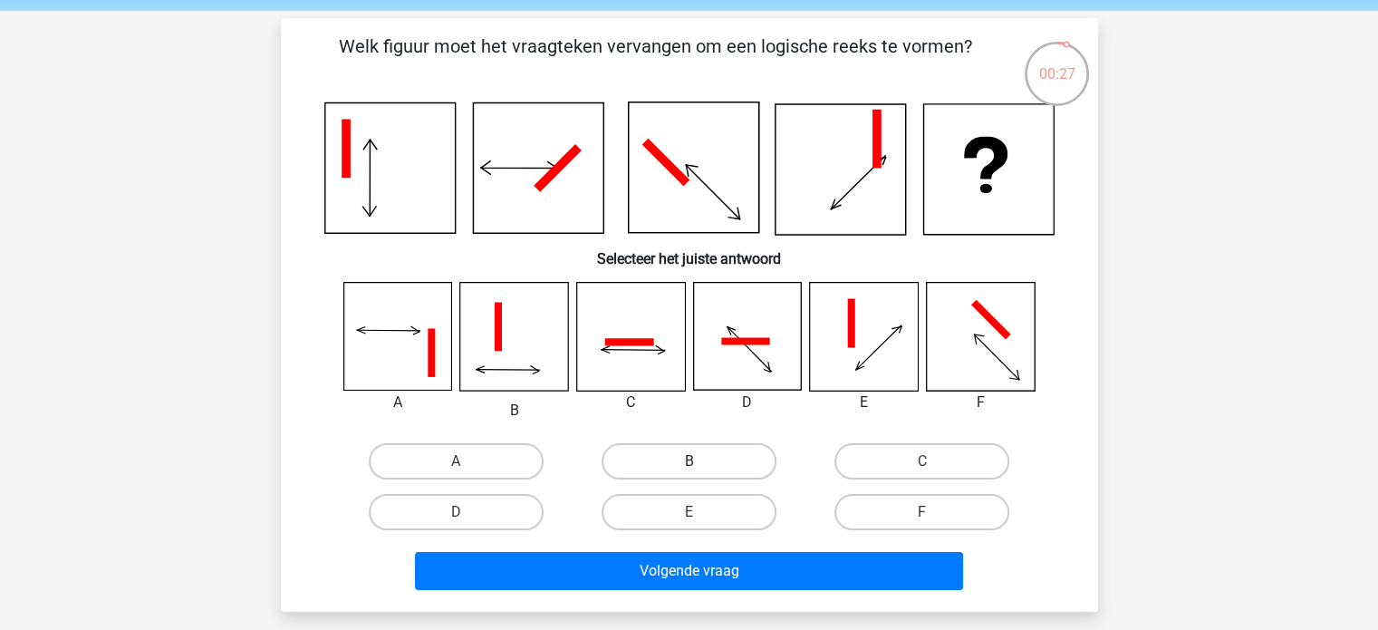
click at [685, 457] on label "B" at bounding box center [689, 461] width 175 height 36
click at [689, 461] on input "B" at bounding box center [695, 467] width 12 height 12
radio input "true"
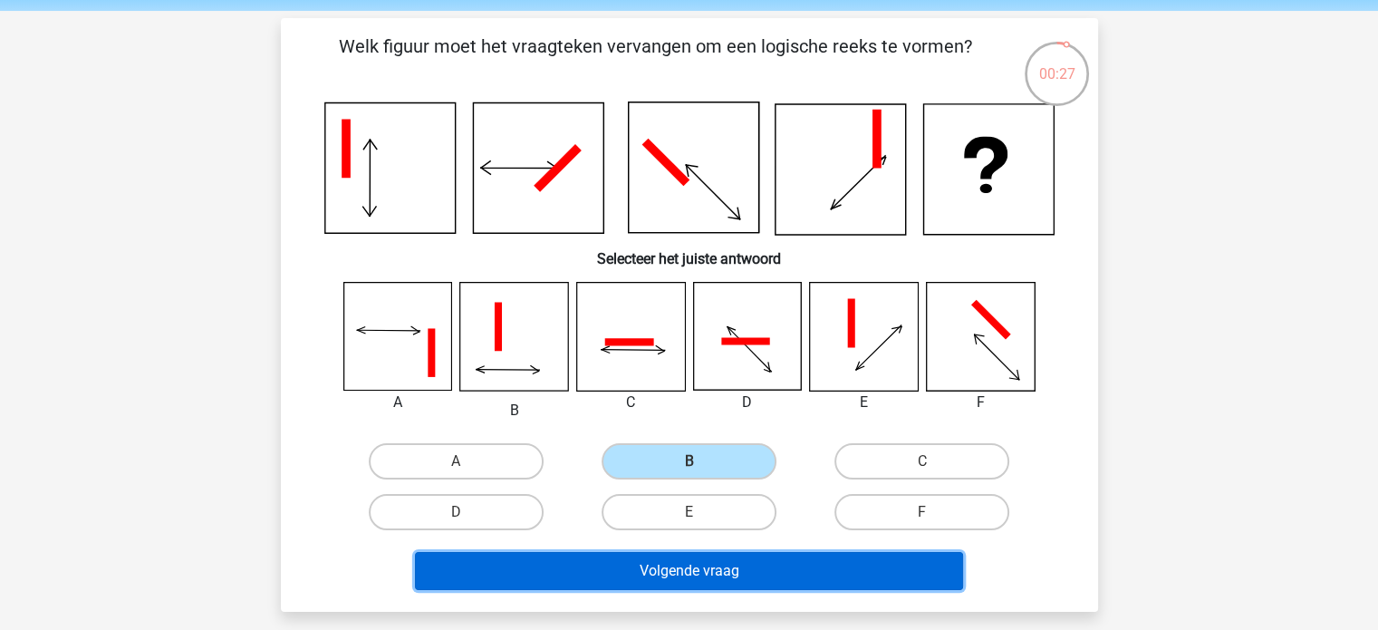
click at [714, 583] on button "Volgende vraag" at bounding box center [689, 571] width 548 height 38
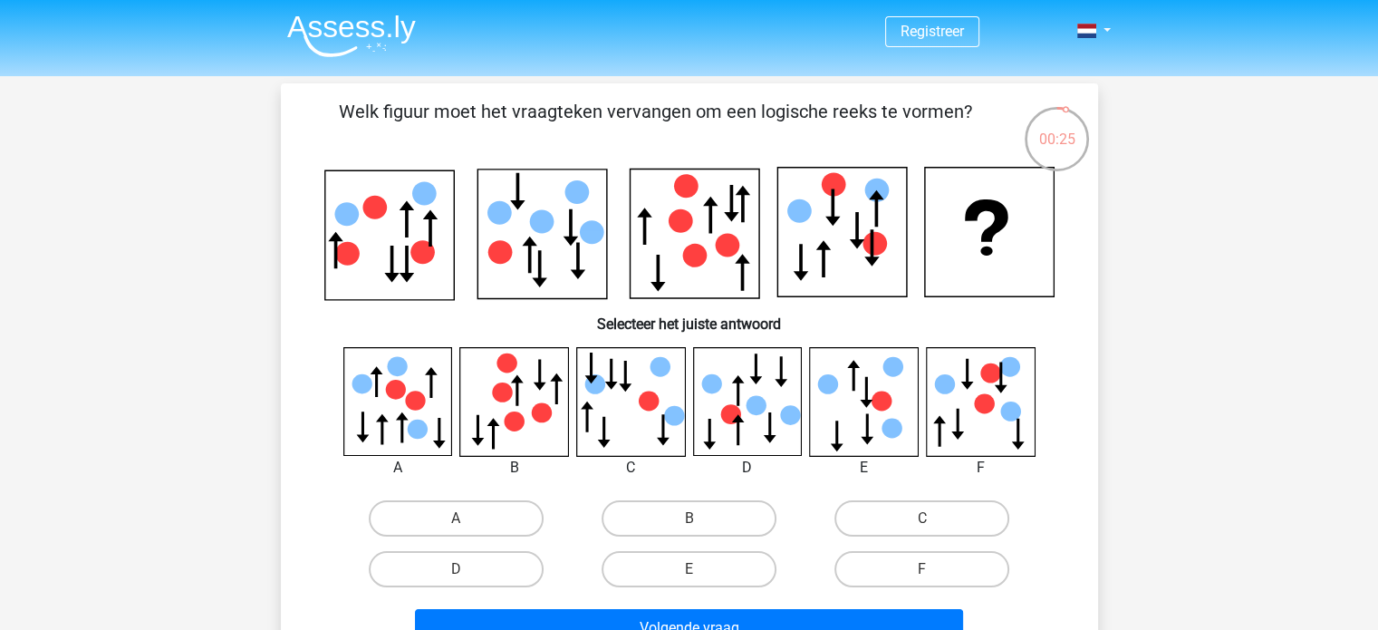
scroll to position [0, 0]
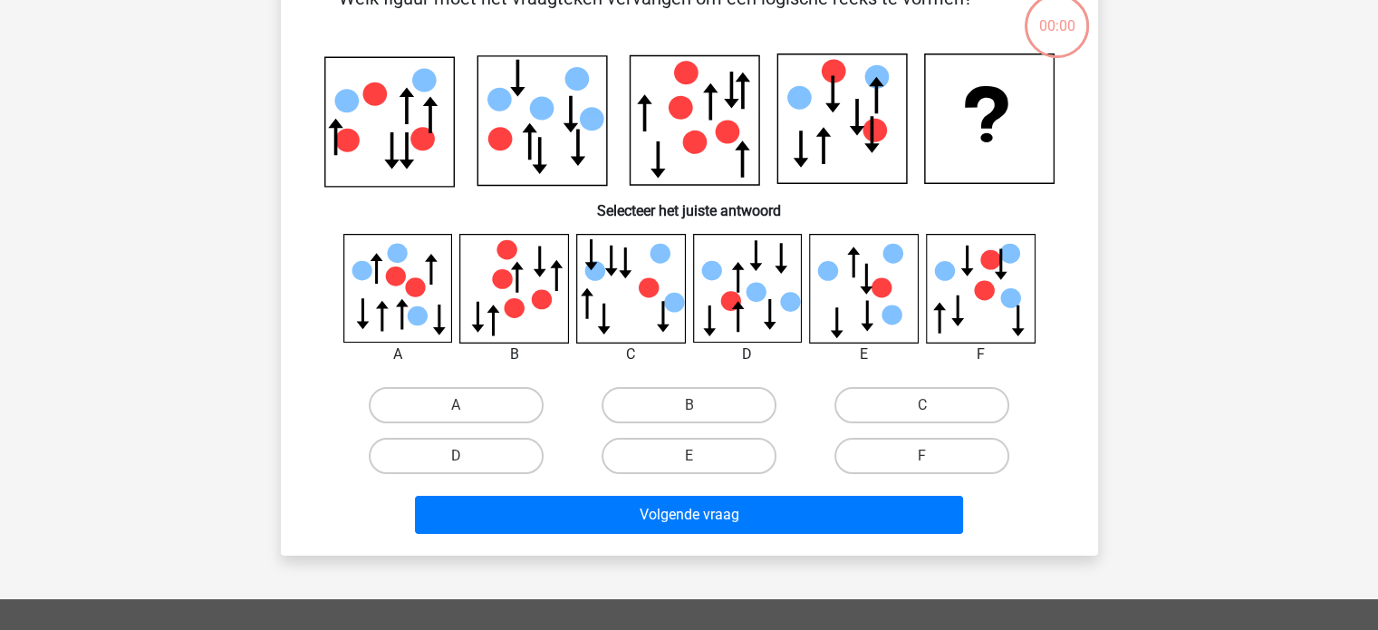
scroll to position [115, 0]
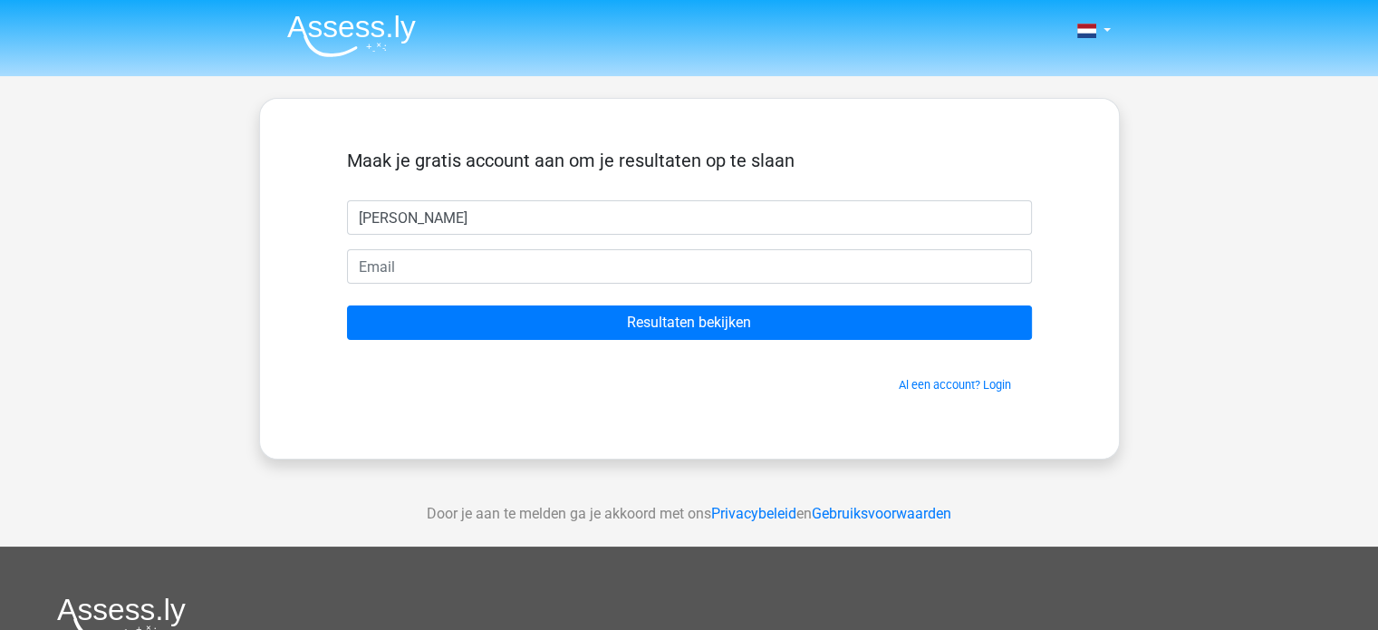
type input "[PERSON_NAME]"
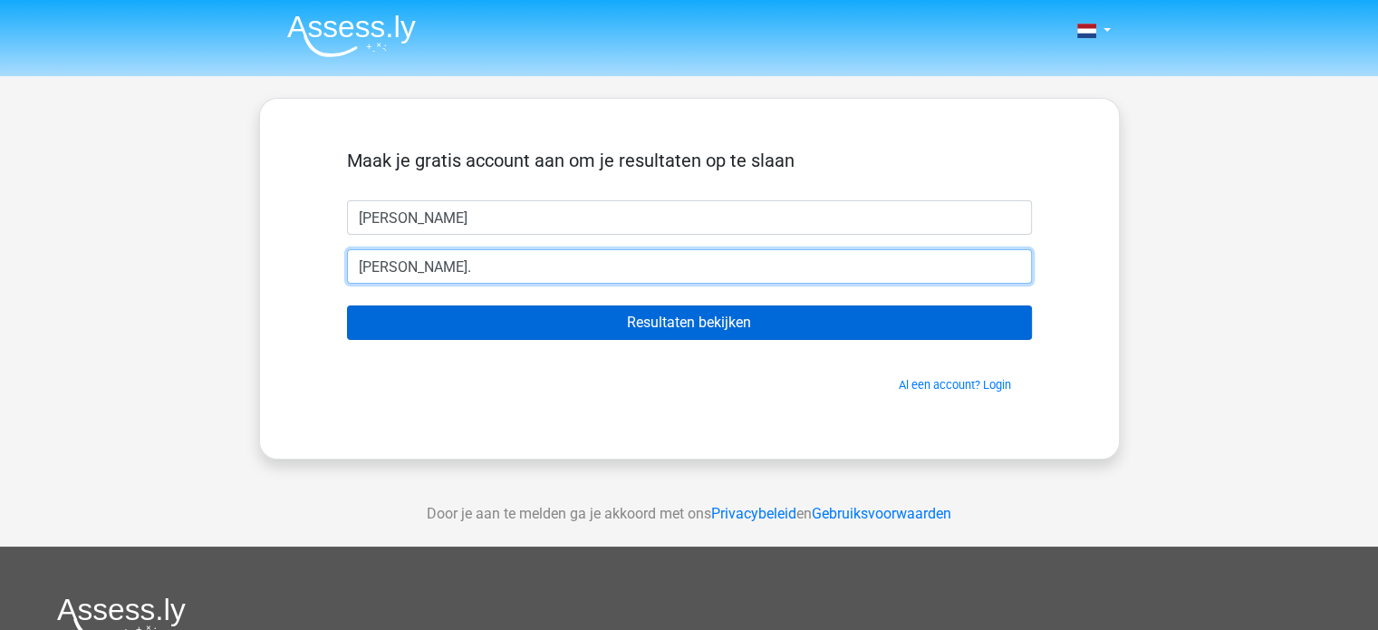
type input "[PERSON_NAME][EMAIL_ADDRESS][PERSON_NAME][DOMAIN_NAME]"
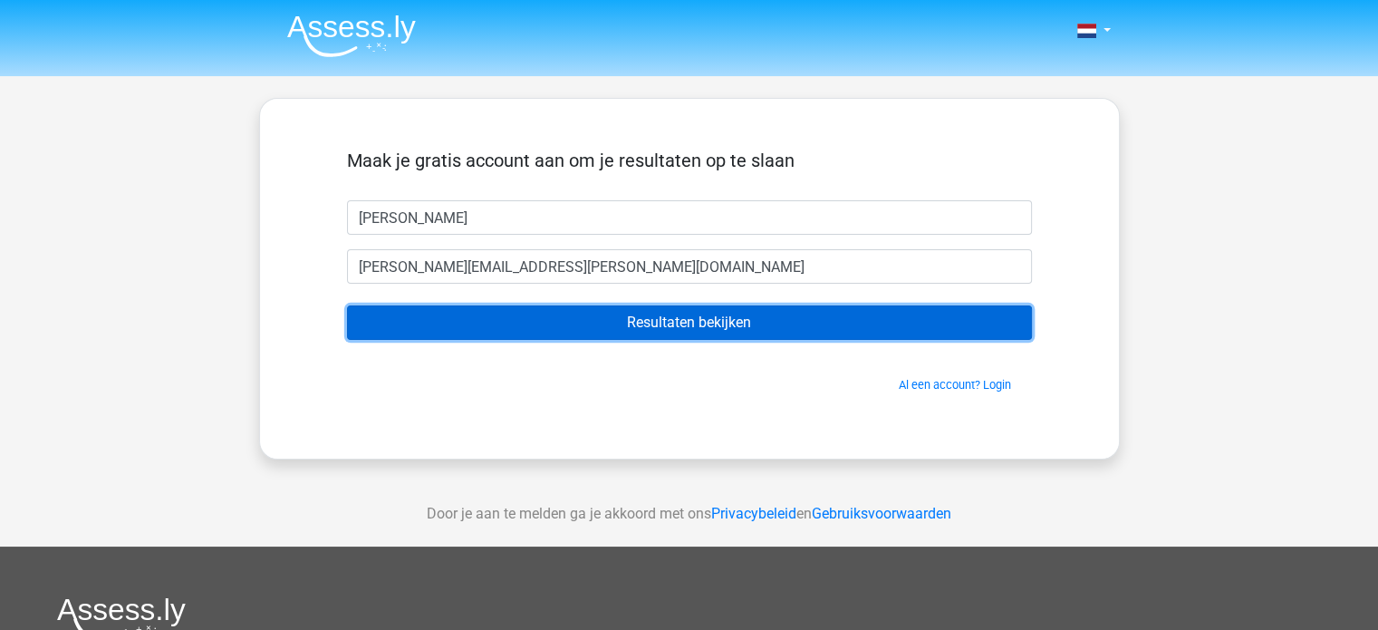
click at [645, 325] on input "Resultaten bekijken" at bounding box center [689, 322] width 685 height 34
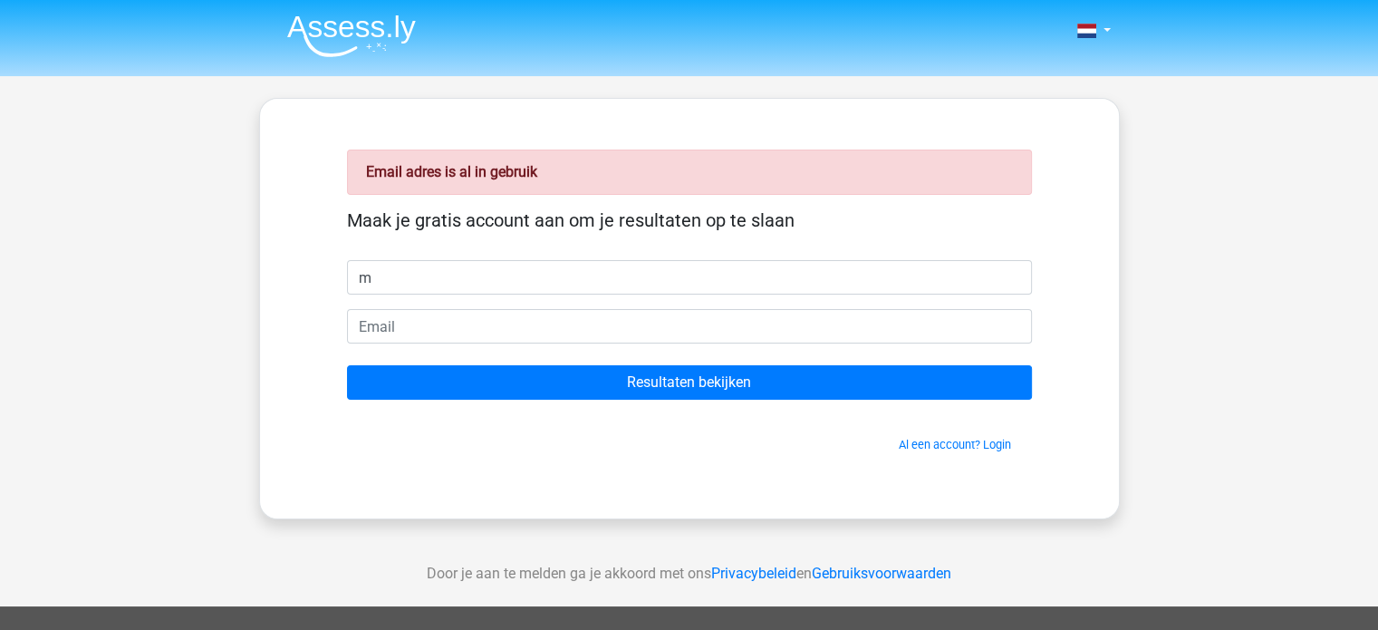
type input "[PERSON_NAME]"
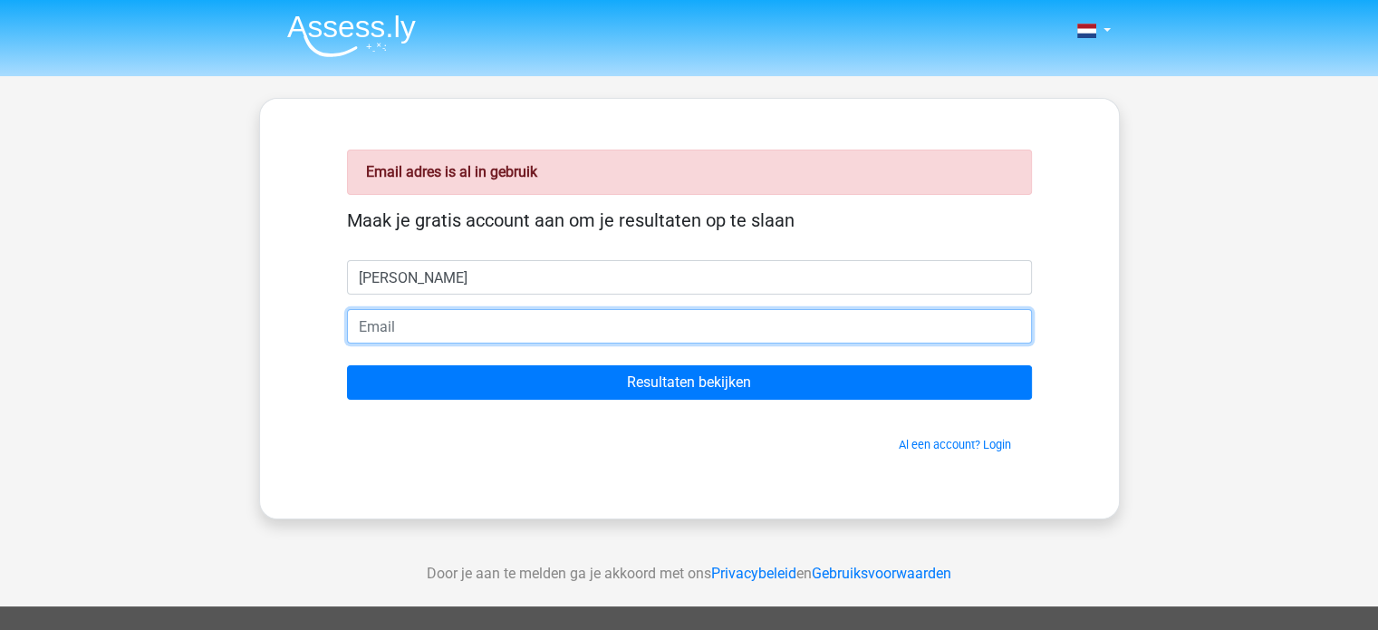
click at [477, 325] on input "email" at bounding box center [689, 326] width 685 height 34
type input "[PERSON_NAME][EMAIL_ADDRESS][DOMAIN_NAME]"
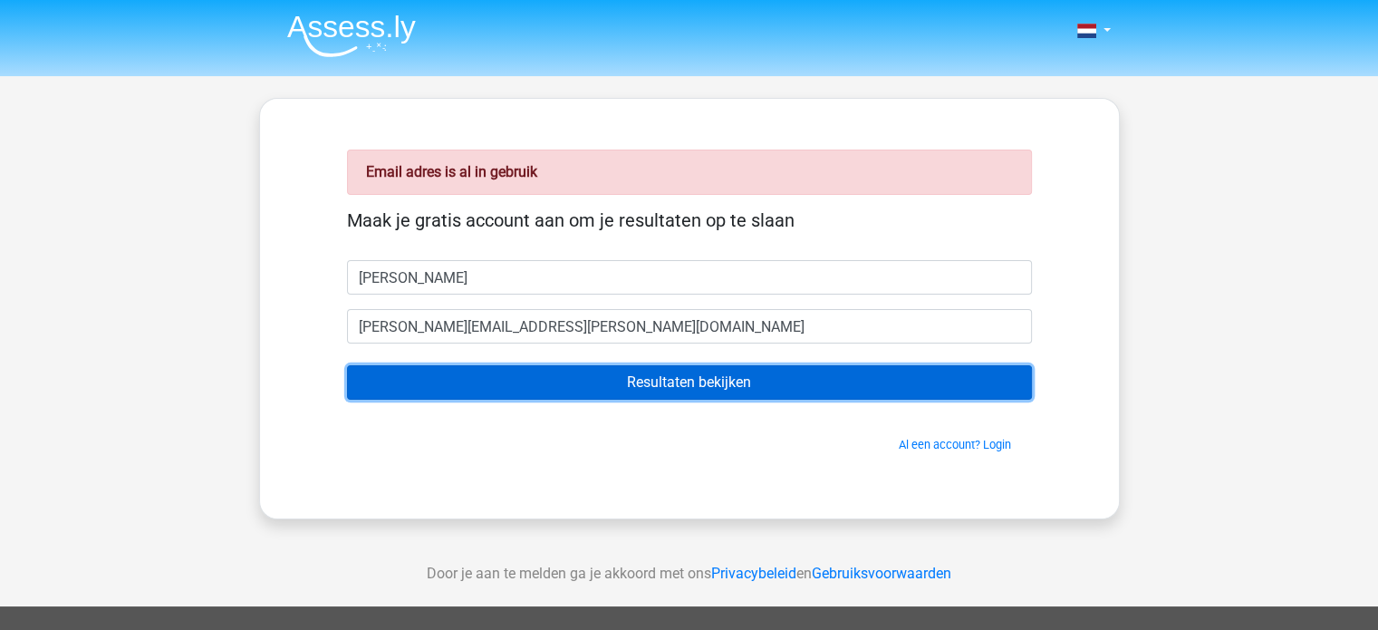
click at [547, 379] on input "Resultaten bekijken" at bounding box center [689, 382] width 685 height 34
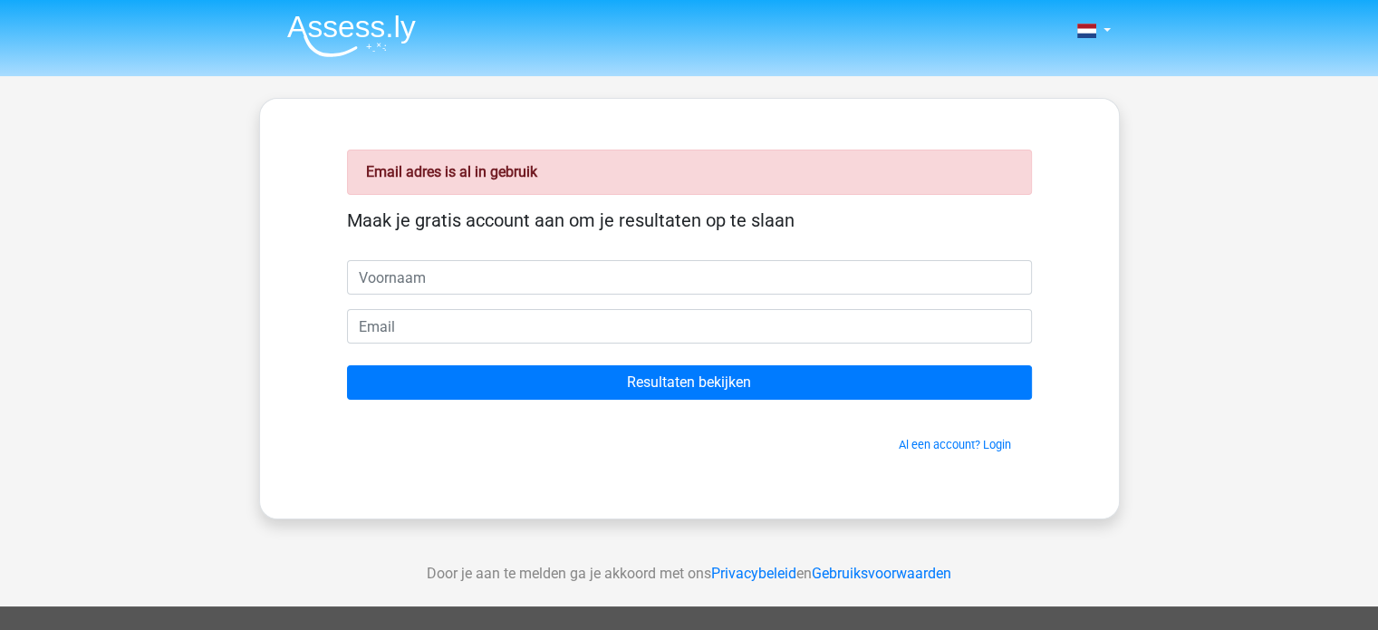
click at [671, 280] on input "text" at bounding box center [689, 277] width 685 height 34
type input "[PERSON_NAME]"
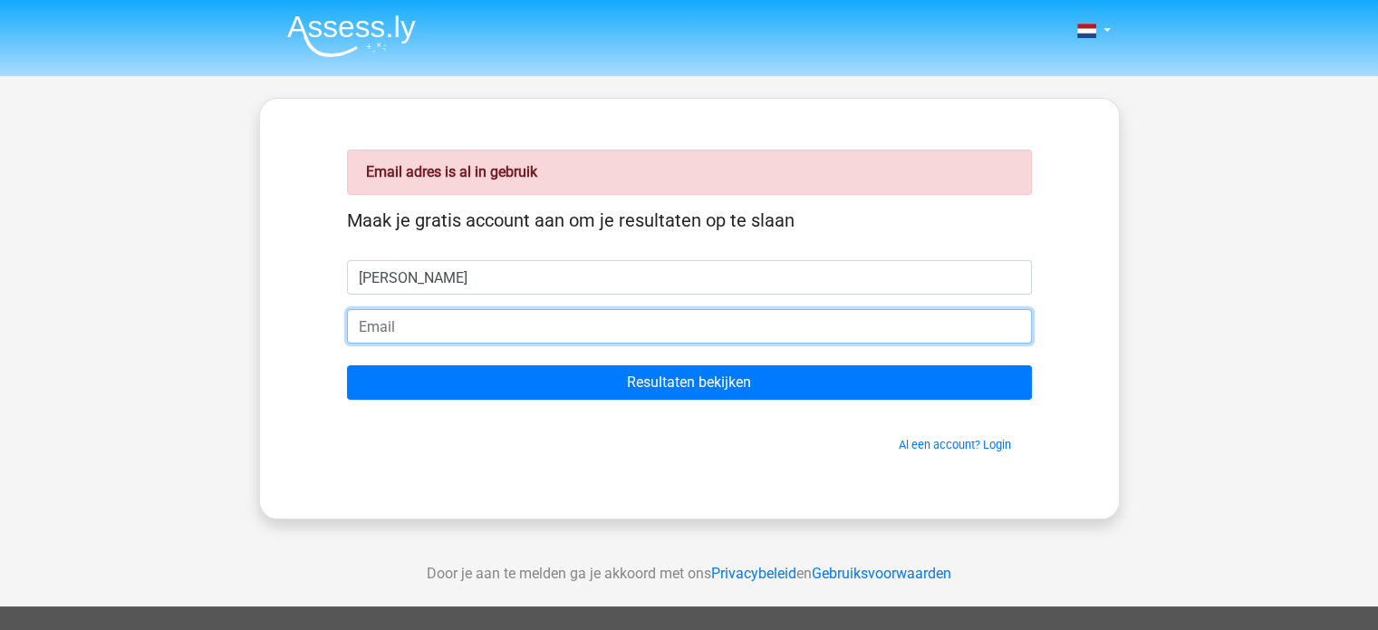
click at [499, 314] on input "email" at bounding box center [689, 326] width 685 height 34
type input "[PERSON_NAME][EMAIL_ADDRESS][DOMAIN_NAME]"
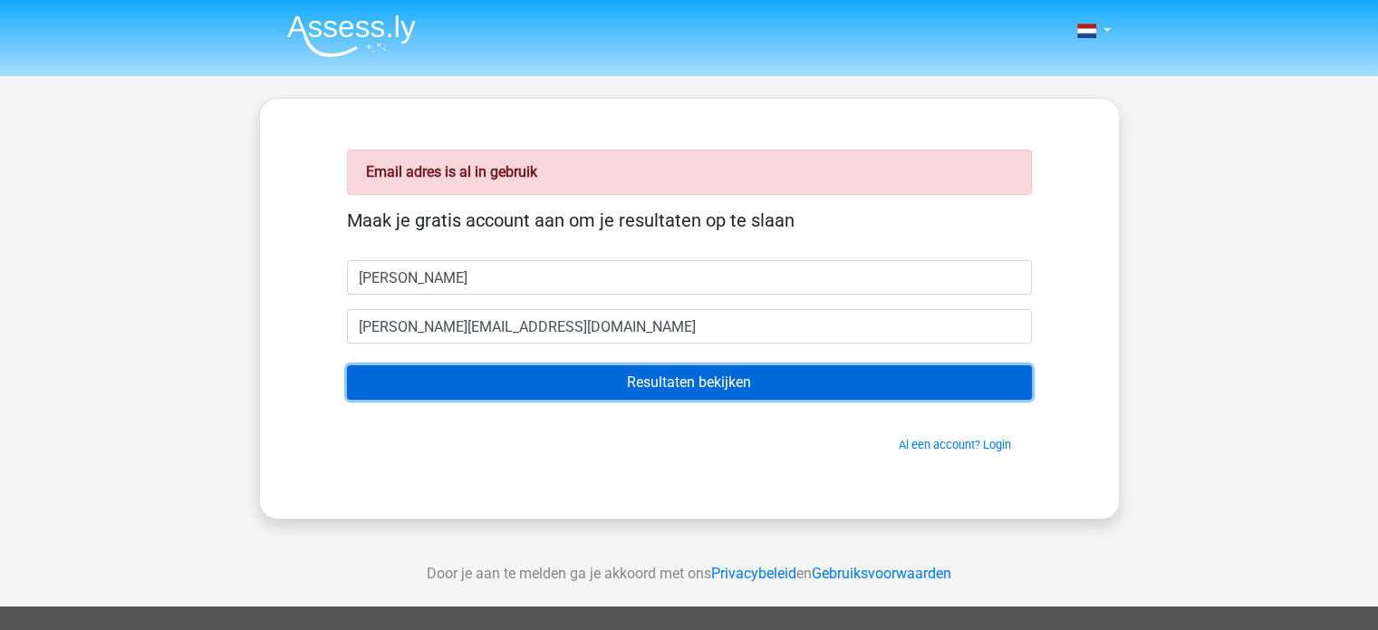
click at [593, 389] on input "Resultaten bekijken" at bounding box center [689, 382] width 685 height 34
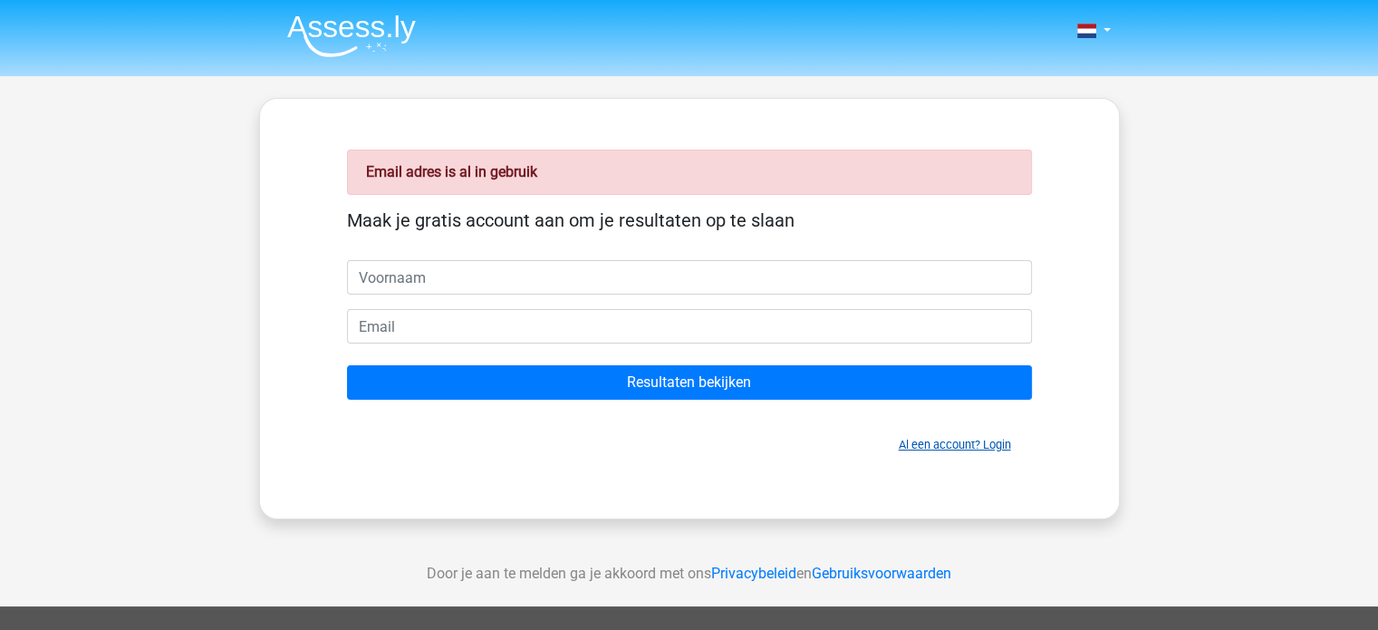
click at [941, 441] on link "Al een account? Login" at bounding box center [955, 445] width 112 height 14
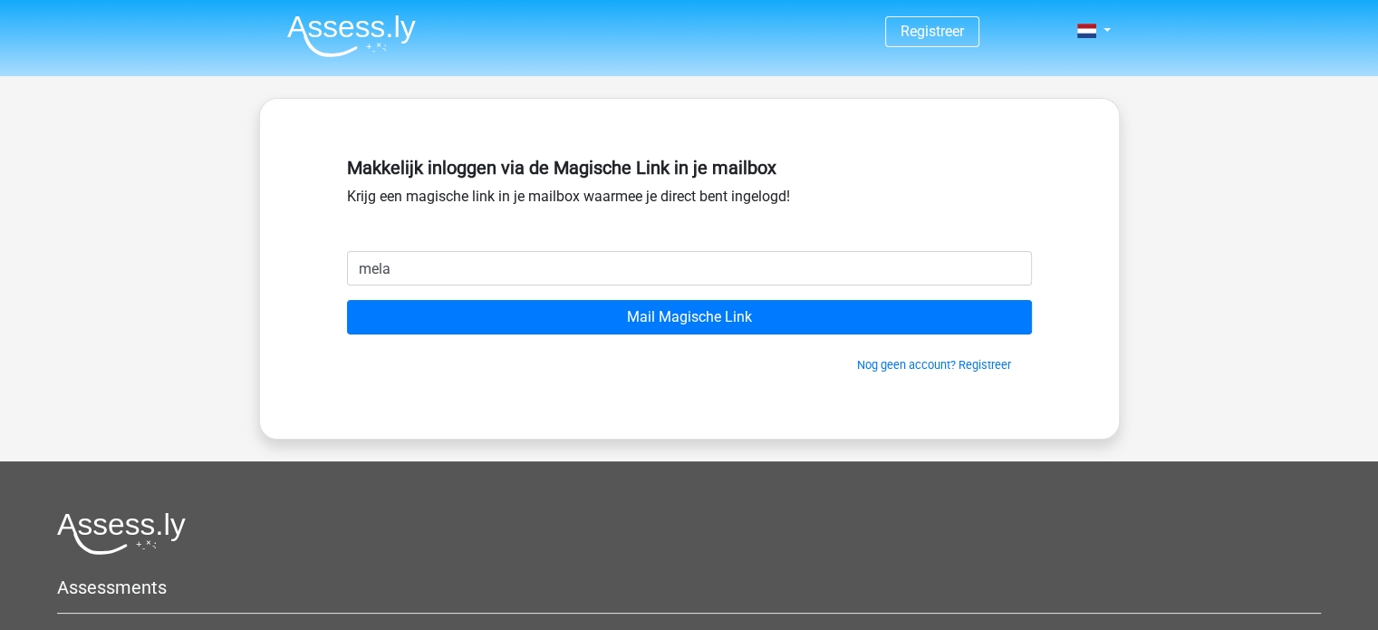
type input "[PERSON_NAME][EMAIL_ADDRESS][PERSON_NAME][DOMAIN_NAME]"
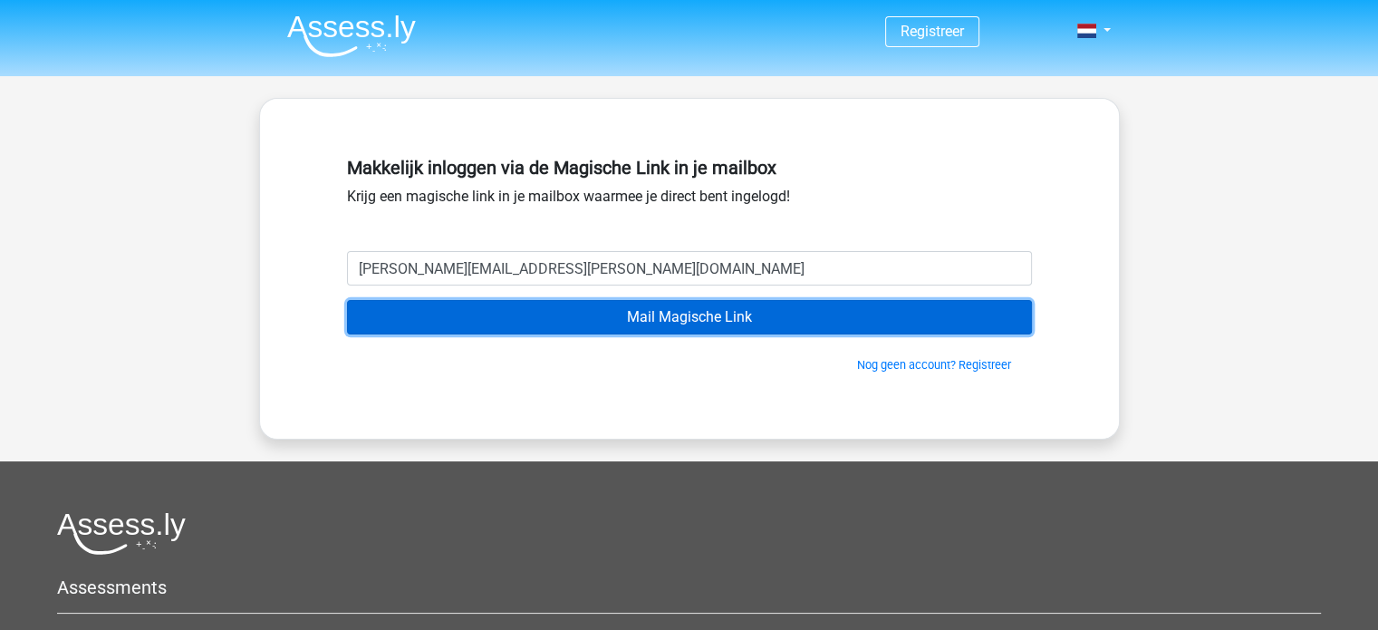
click at [716, 318] on input "Mail Magische Link" at bounding box center [689, 317] width 685 height 34
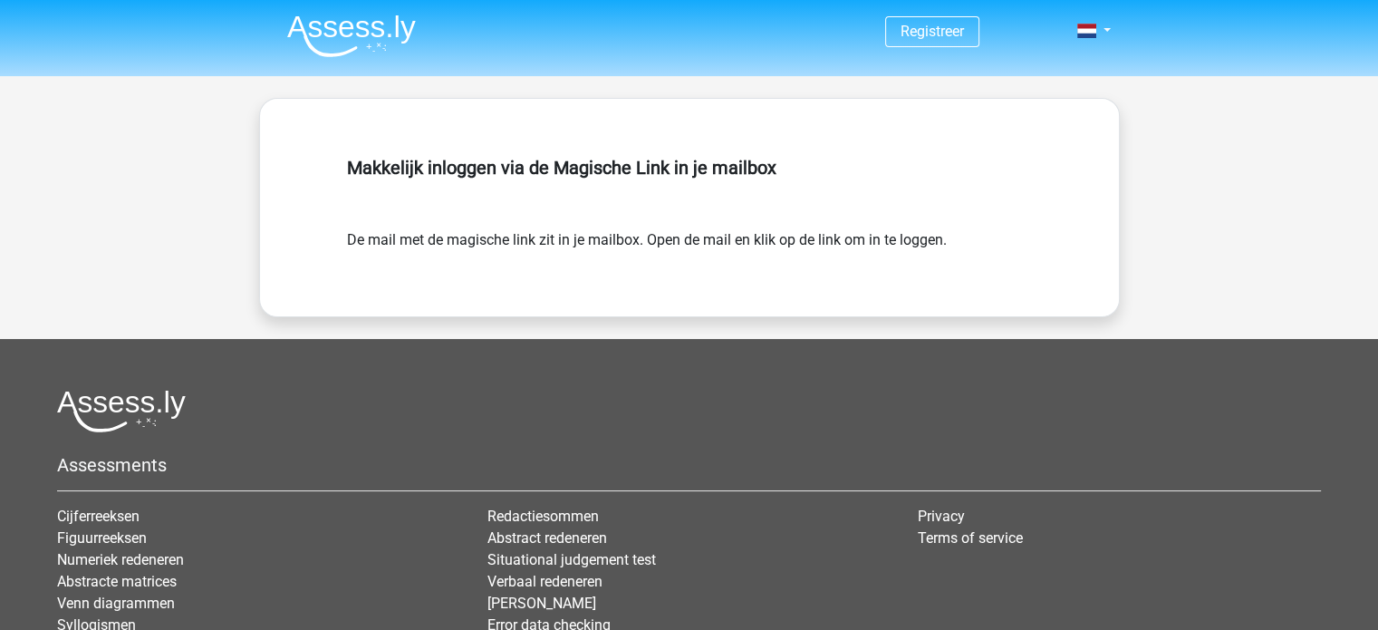
click at [864, 207] on div "Makkelijk inloggen via de Magische Link in je mailbox" at bounding box center [689, 190] width 685 height 80
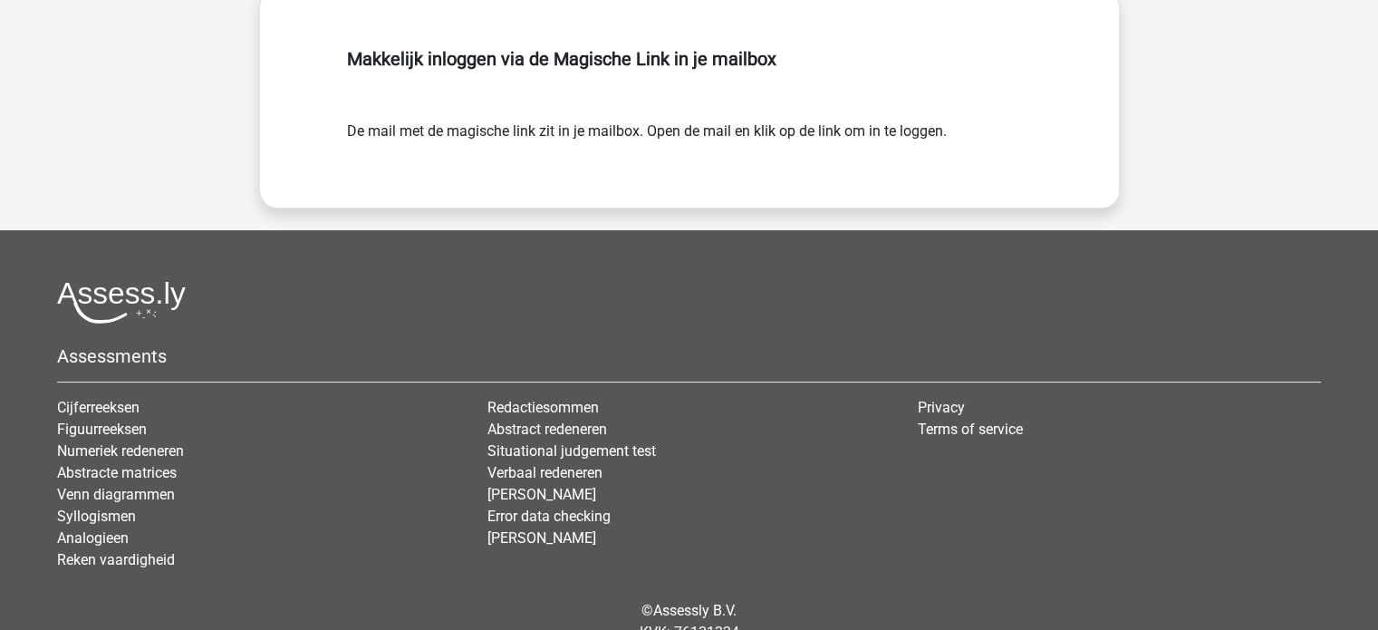
scroll to position [111, 0]
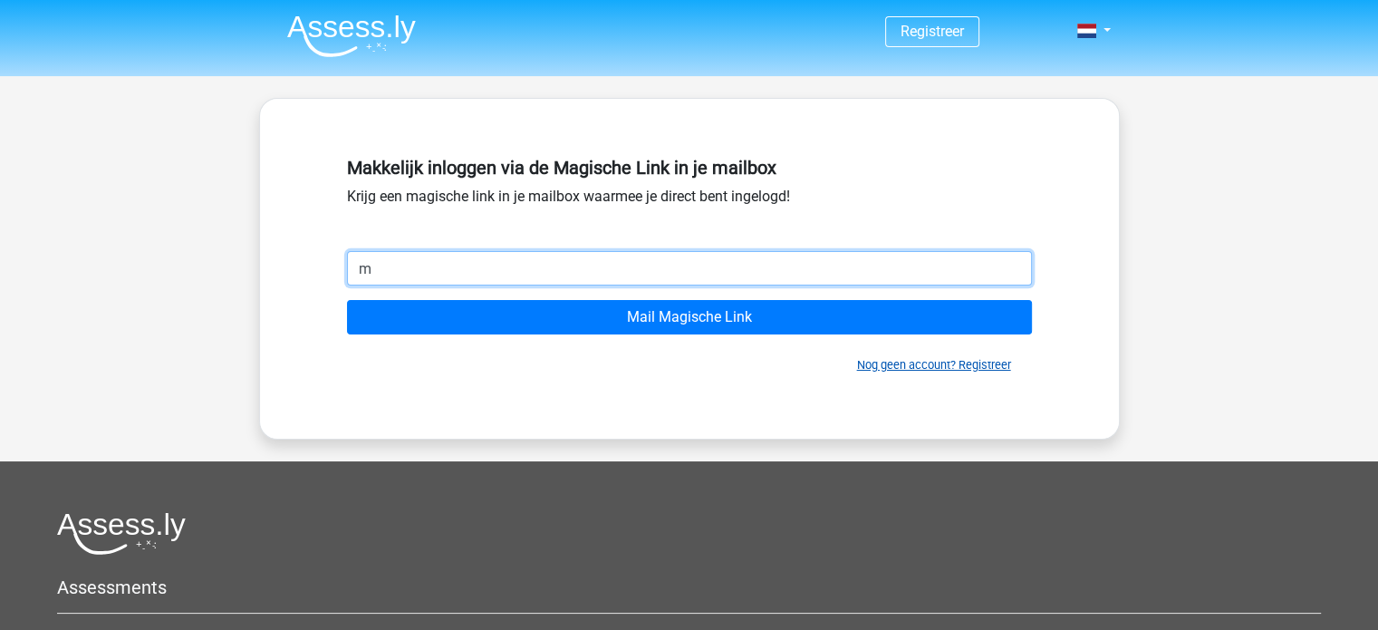
type input "m"
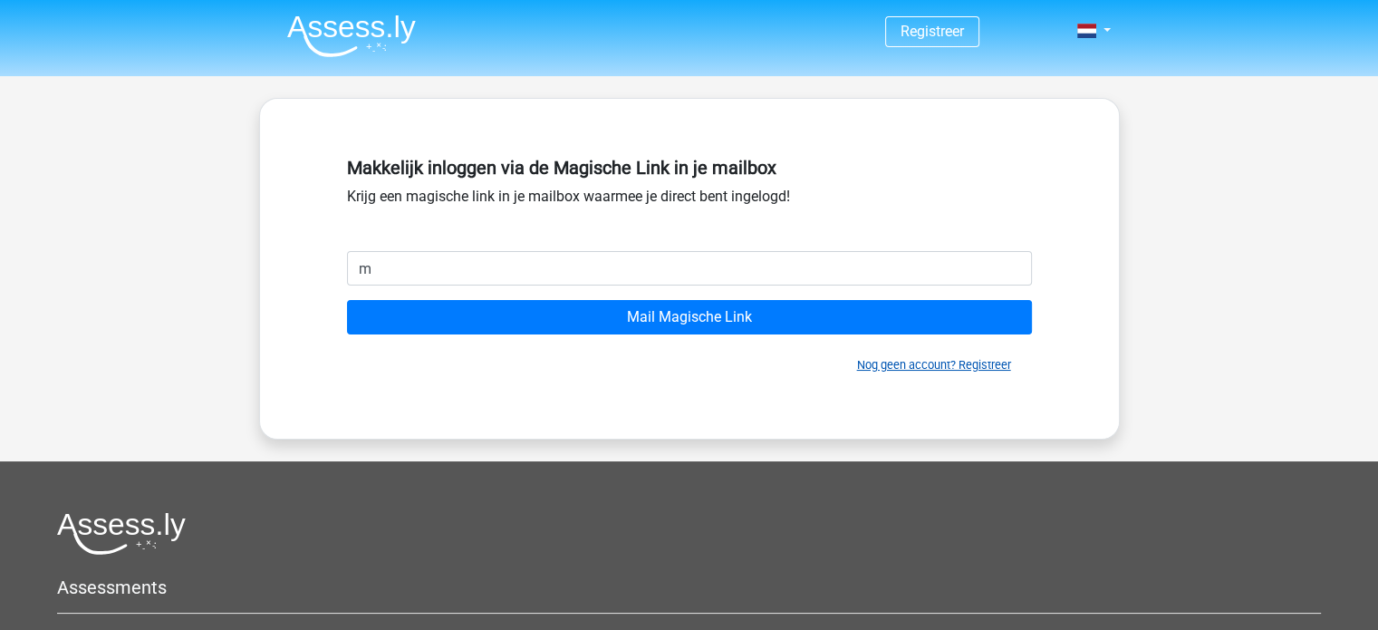
click at [946, 369] on link "Nog geen account? Registreer" at bounding box center [934, 365] width 154 height 14
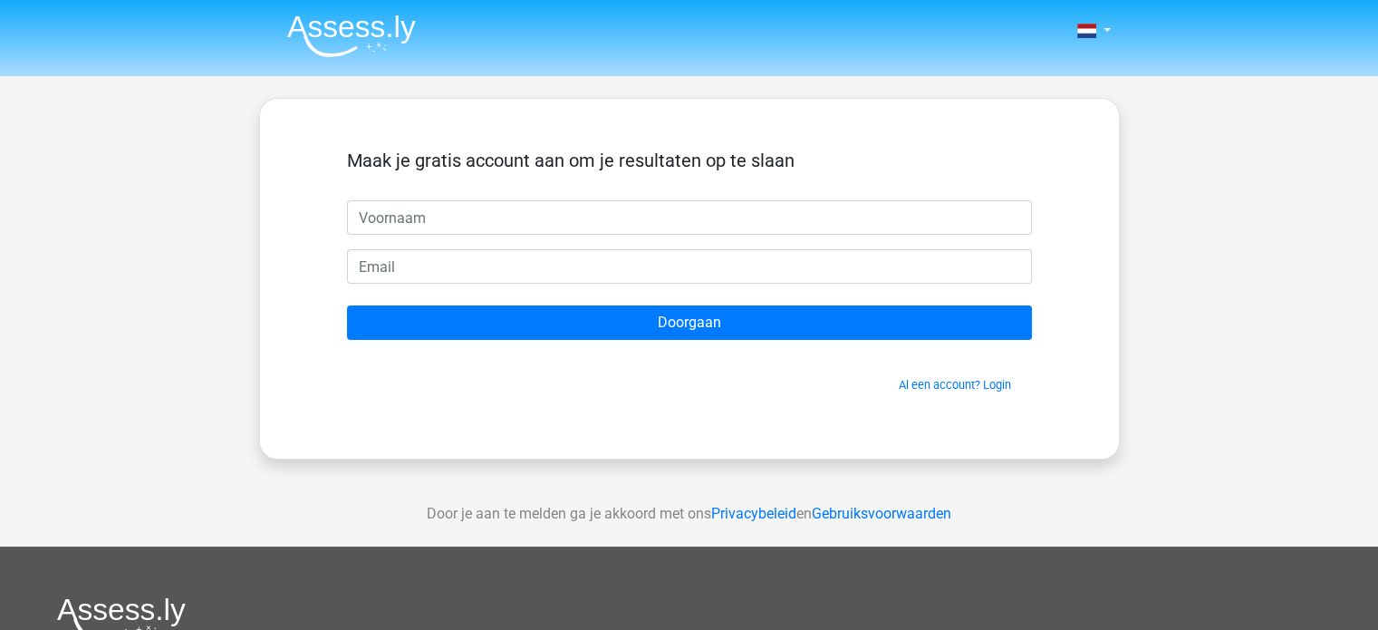
type input "e"
type input "[PERSON_NAME]"
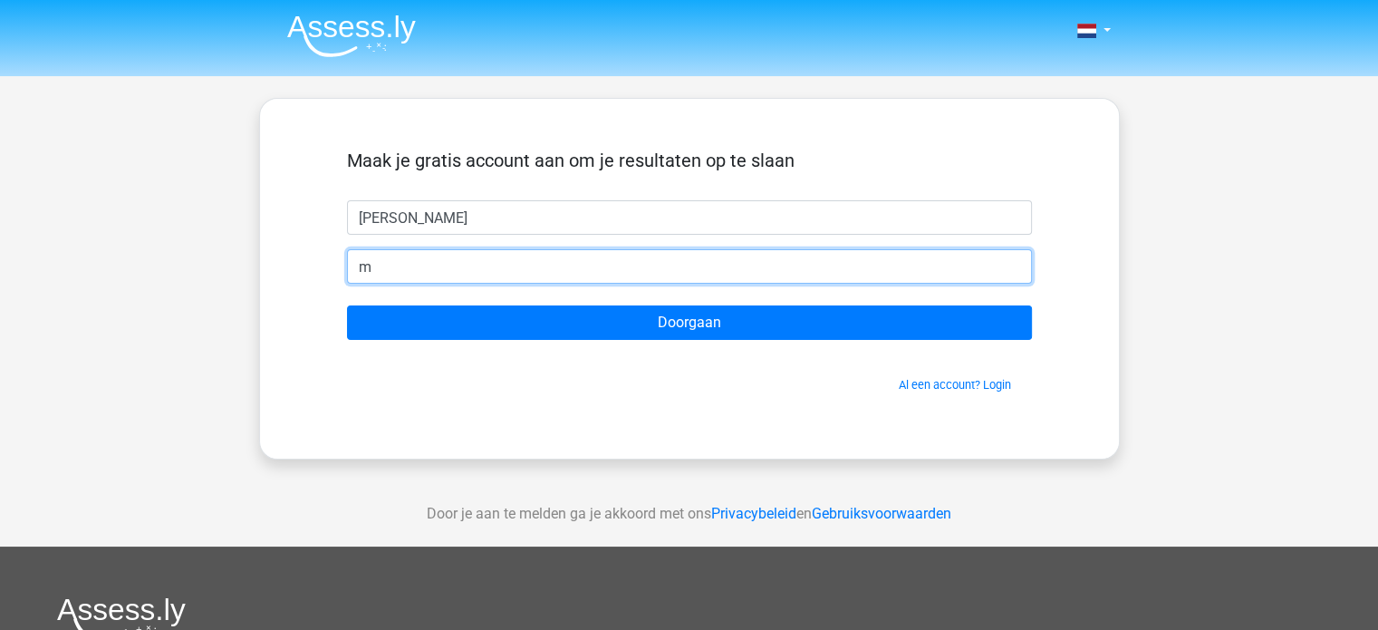
type input "[PERSON_NAME][EMAIL_ADDRESS][PERSON_NAME][DOMAIN_NAME]"
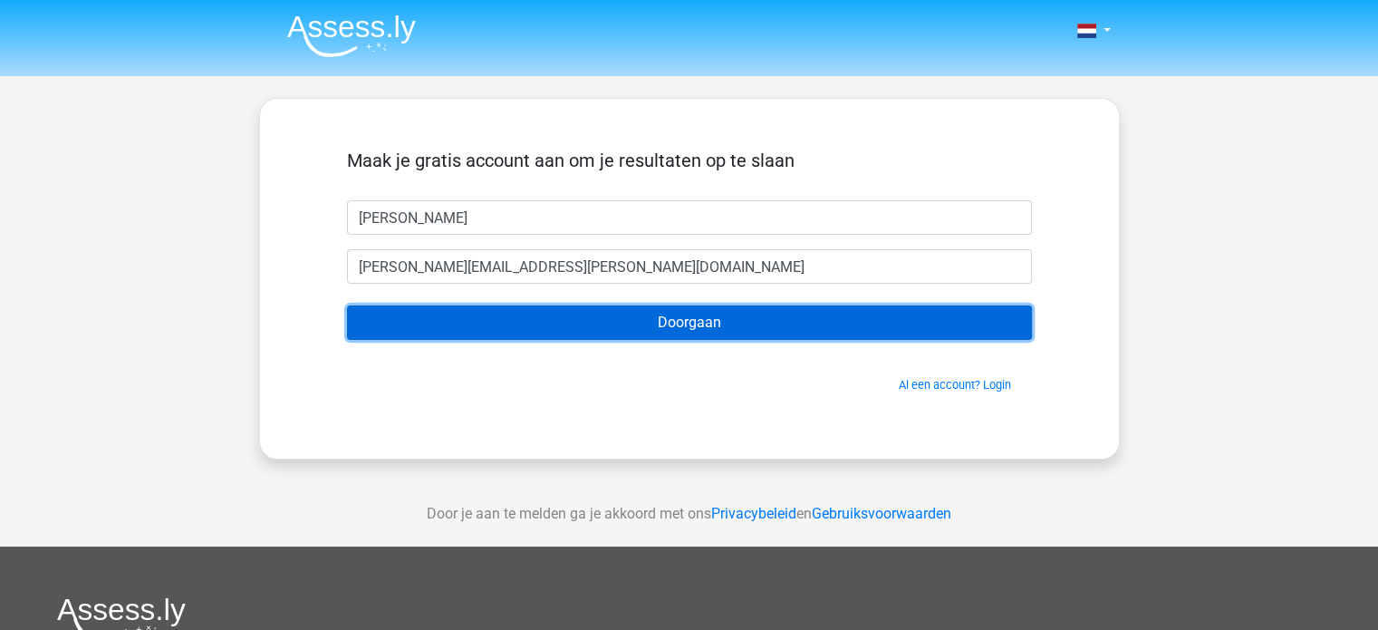
click at [544, 324] on input "Doorgaan" at bounding box center [689, 322] width 685 height 34
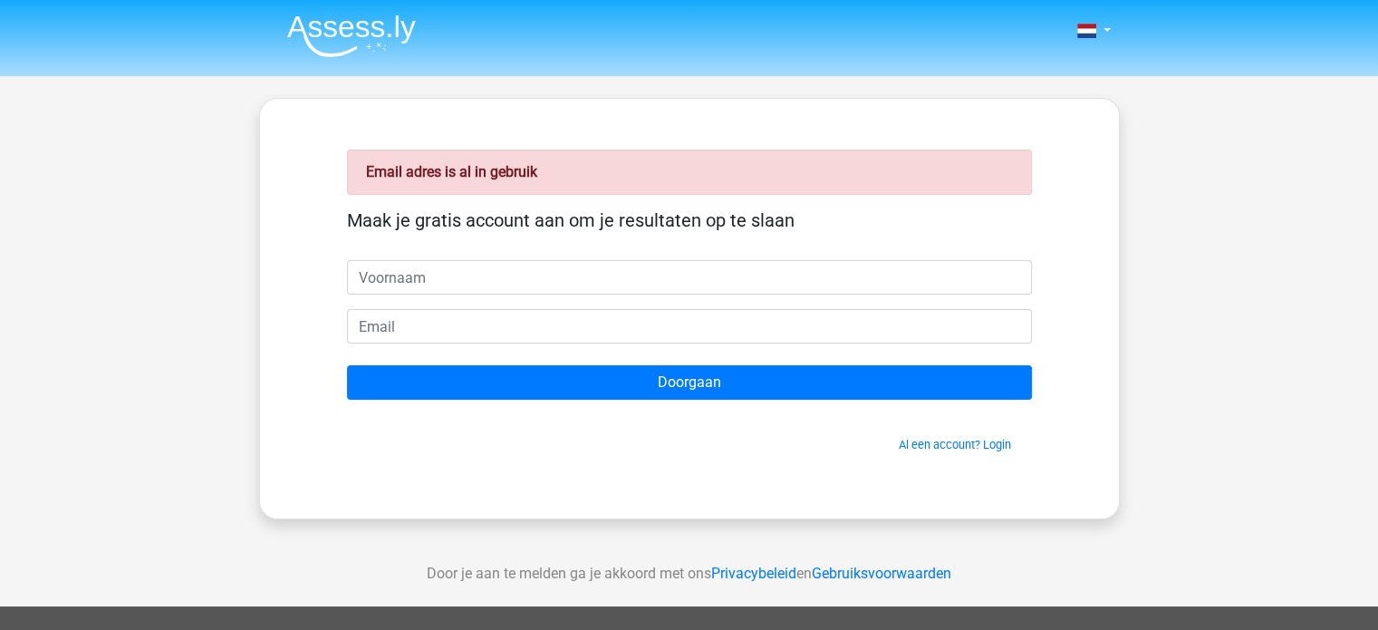
click at [480, 272] on input "text" at bounding box center [689, 277] width 685 height 34
type input "[PERSON_NAME]"
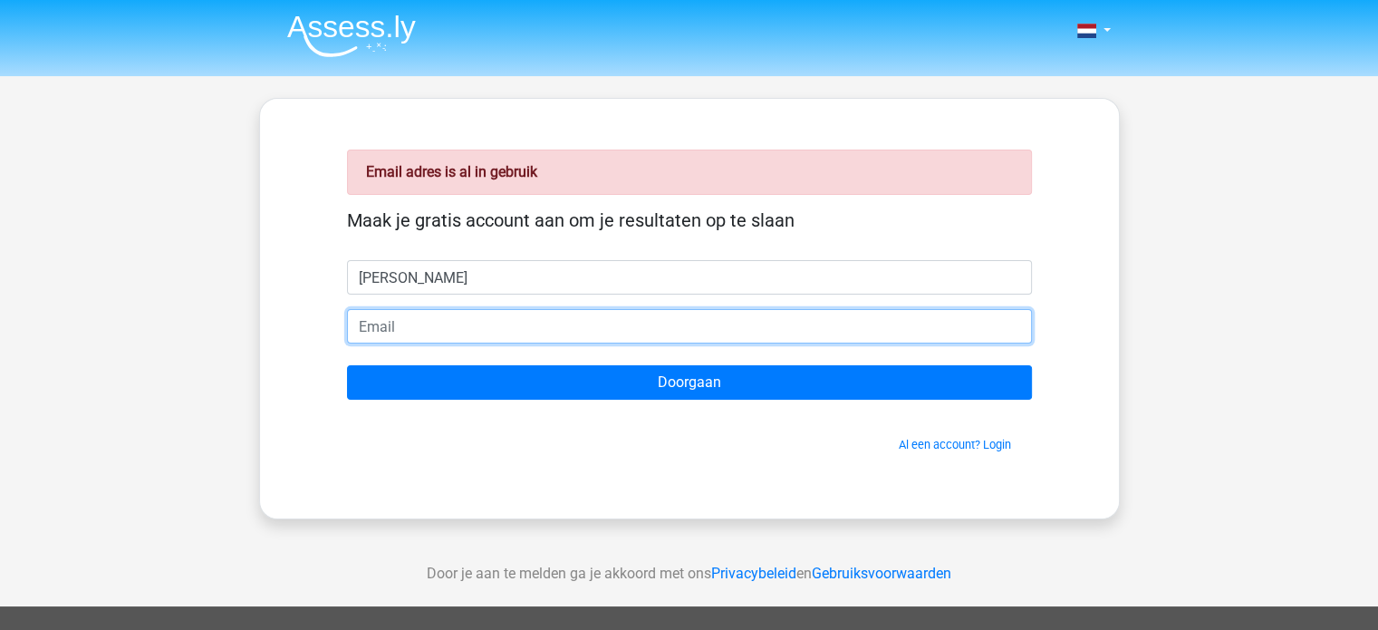
click at [414, 318] on input "email" at bounding box center [689, 326] width 685 height 34
type input "[PERSON_NAME][EMAIL_ADDRESS][DOMAIN_NAME]"
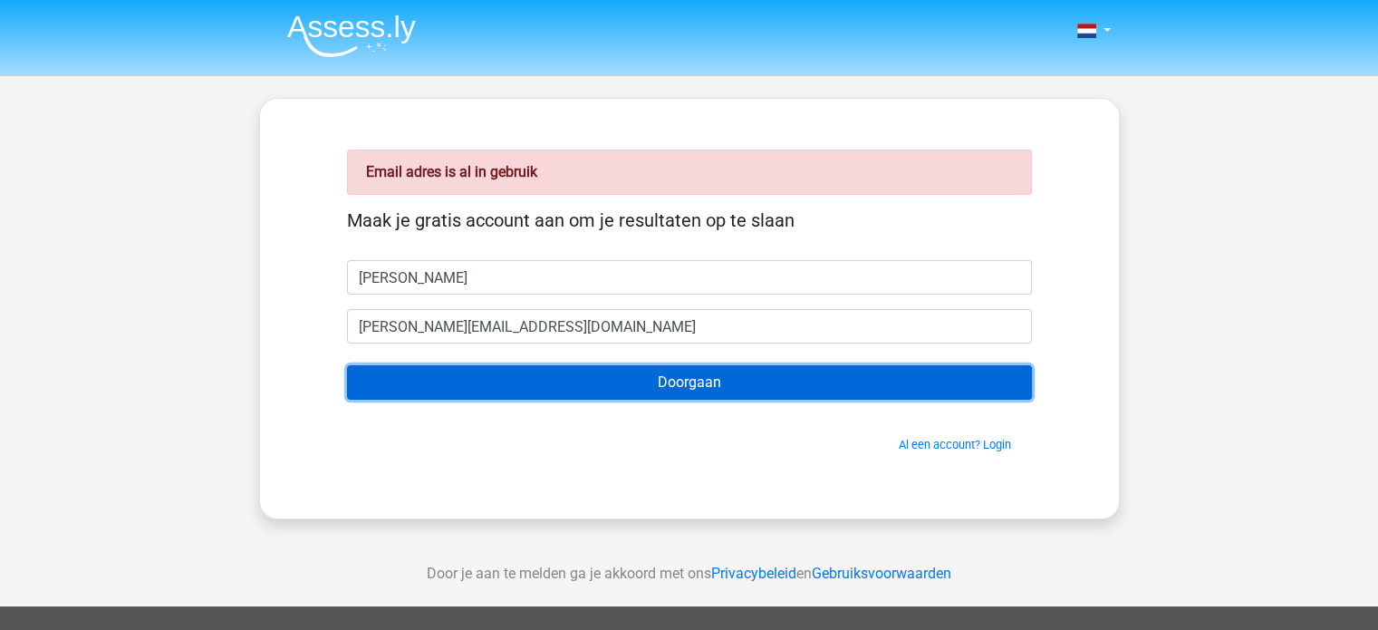
click at [593, 380] on input "Doorgaan" at bounding box center [689, 382] width 685 height 34
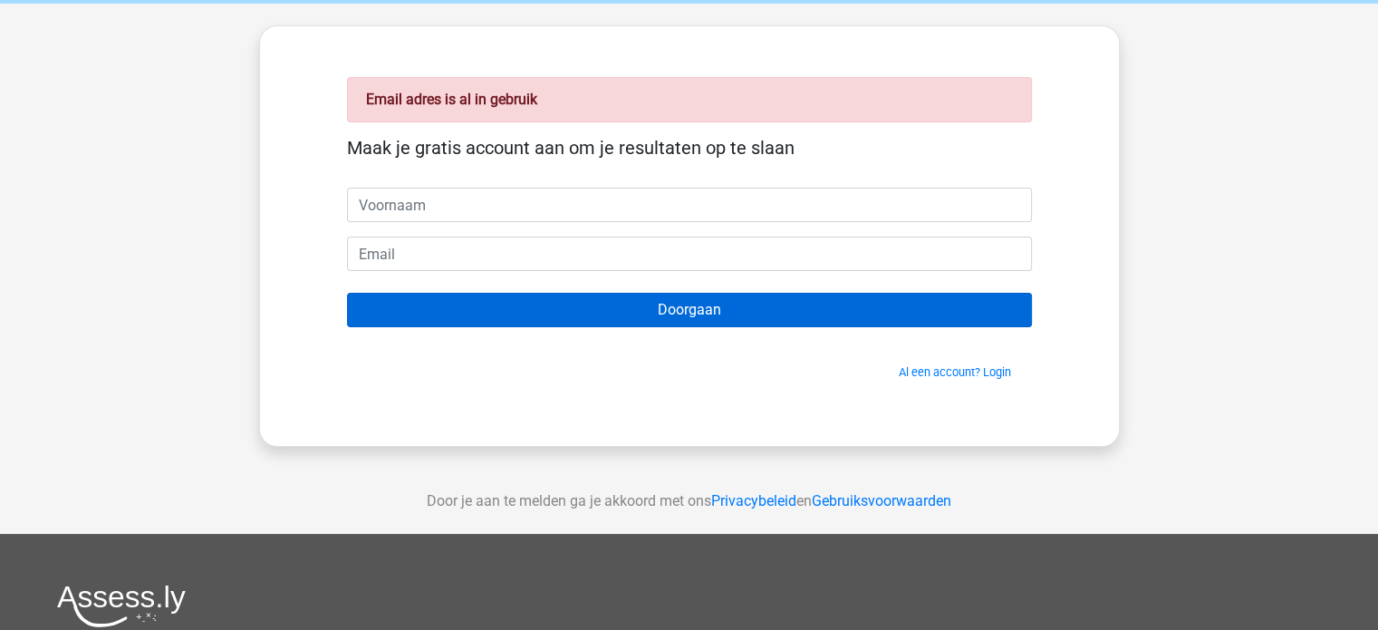
scroll to position [75, 0]
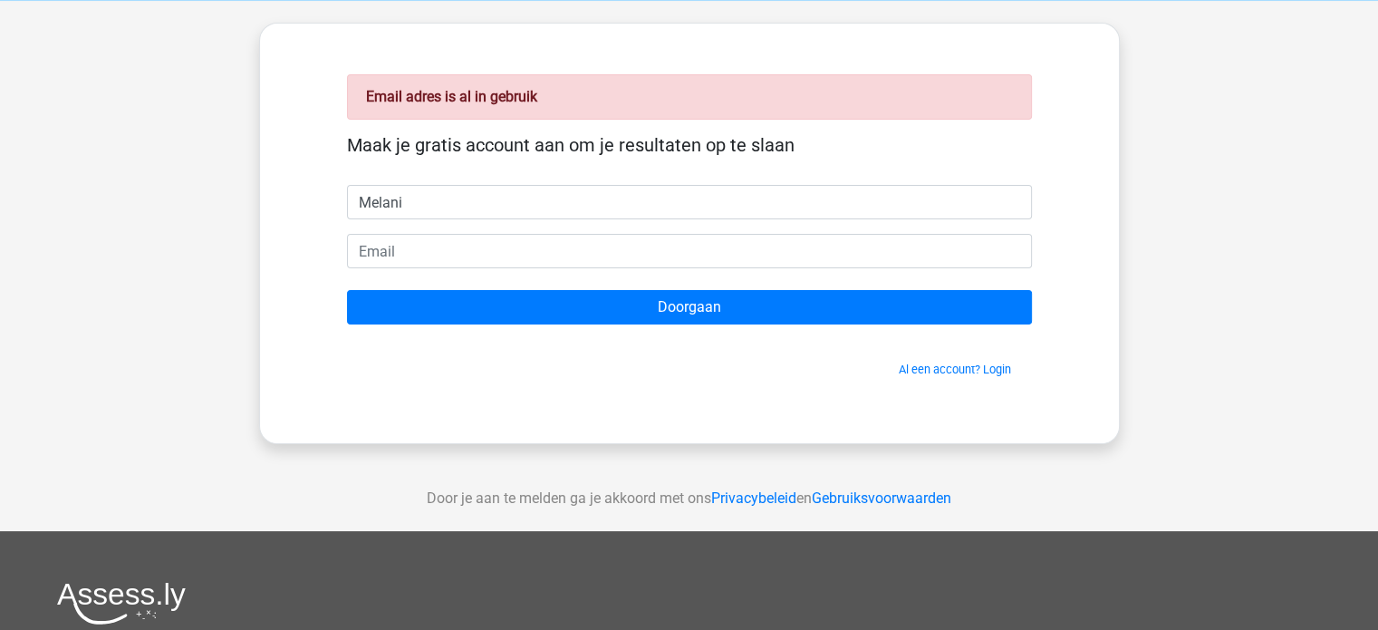
type input "[PERSON_NAME]"
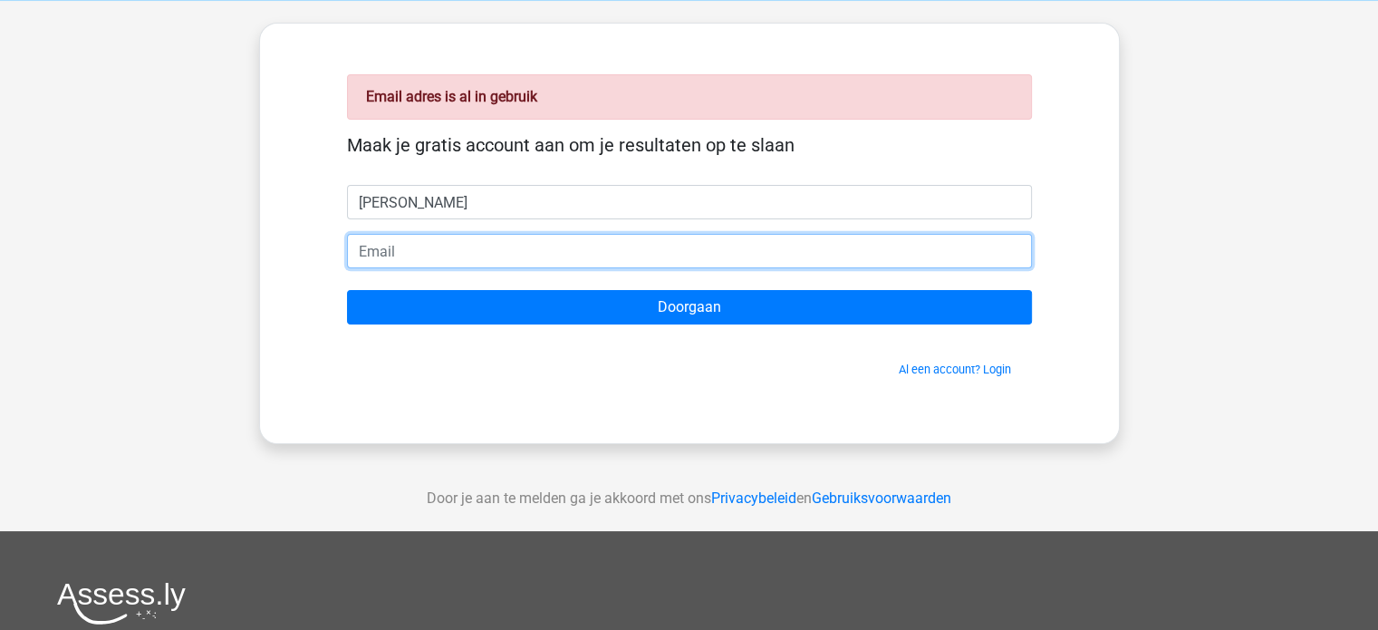
click at [428, 253] on input "email" at bounding box center [689, 251] width 685 height 34
